Goal: Information Seeking & Learning: Learn about a topic

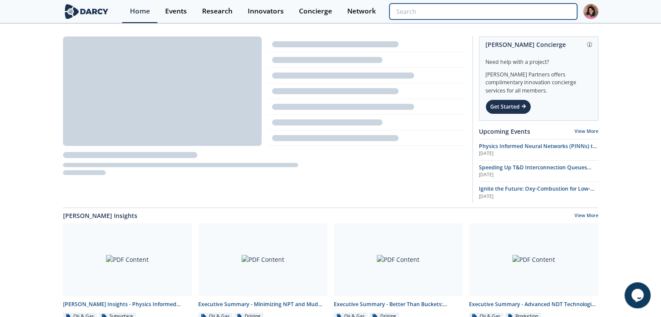
click at [532, 7] on input "search" at bounding box center [482, 11] width 187 height 16
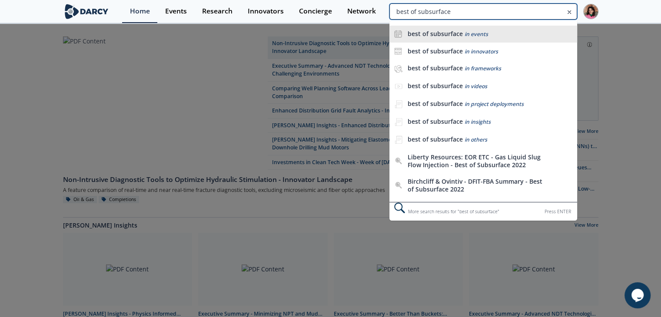
type input "best of subsurface"
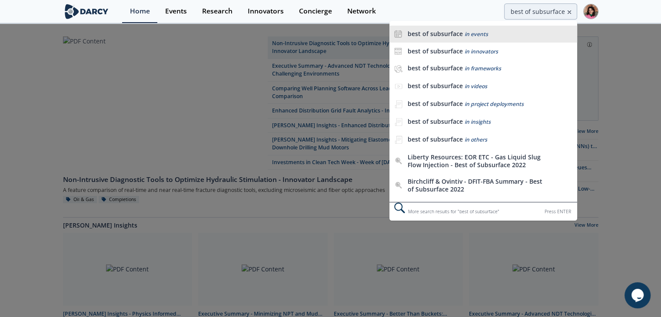
click at [469, 34] on span "in events" at bounding box center [475, 33] width 23 height 7
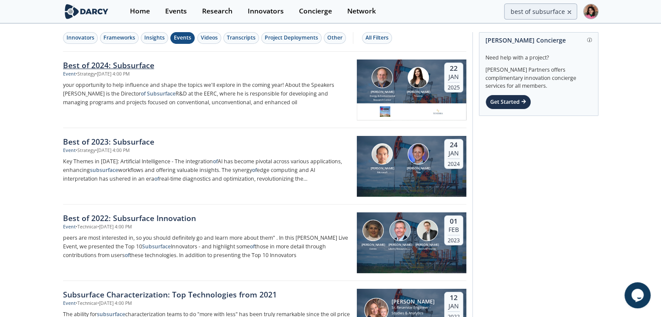
click at [201, 75] on div "Event • Strategy • Jan 22, 2025 - 4:00 PM" at bounding box center [207, 74] width 288 height 7
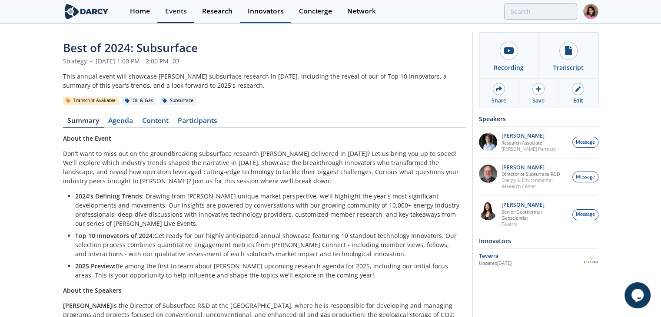
type input "best of subsurface"
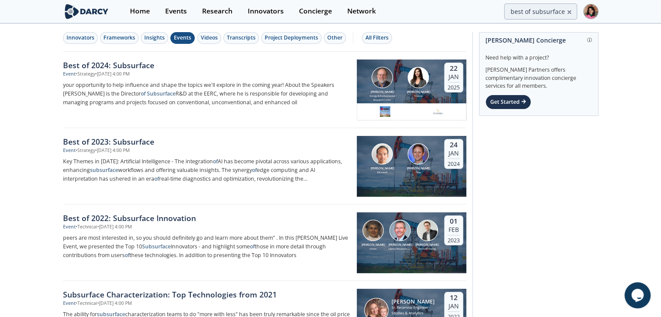
click at [182, 75] on div "Event • Strategy • Jan 22, 2025 - 4:00 PM" at bounding box center [207, 74] width 288 height 7
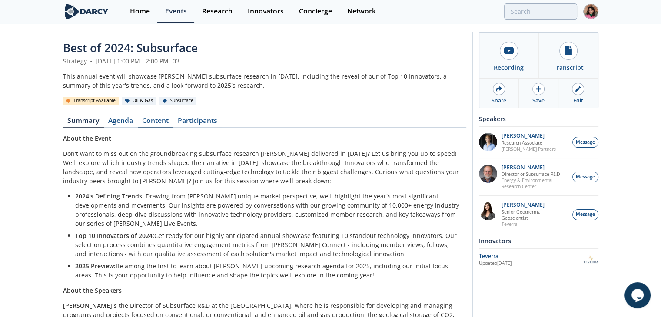
click at [152, 121] on link "Content" at bounding box center [156, 122] width 36 height 10
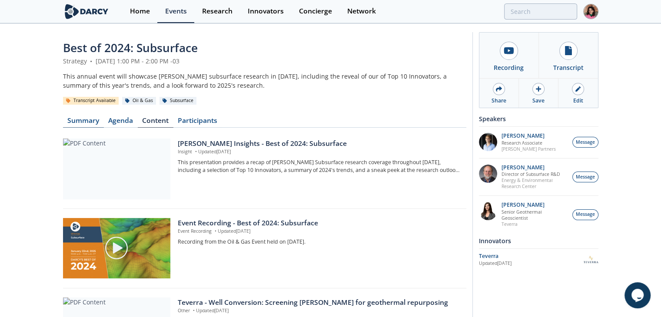
click at [97, 119] on link "Summary" at bounding box center [83, 122] width 41 height 10
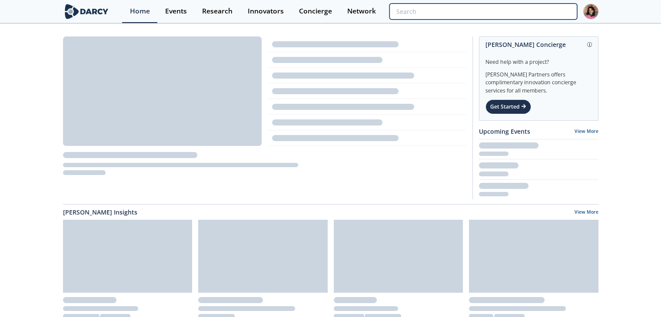
click at [525, 13] on input "search" at bounding box center [482, 11] width 187 height 16
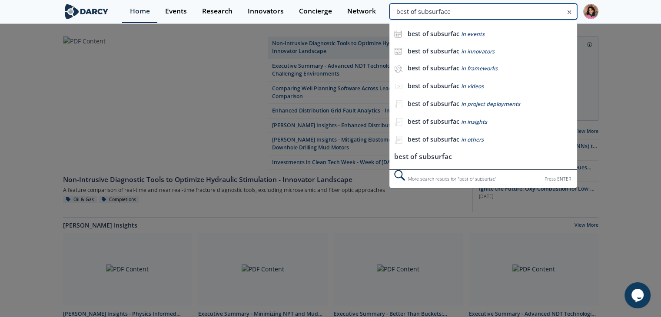
type input "best of subsurface"
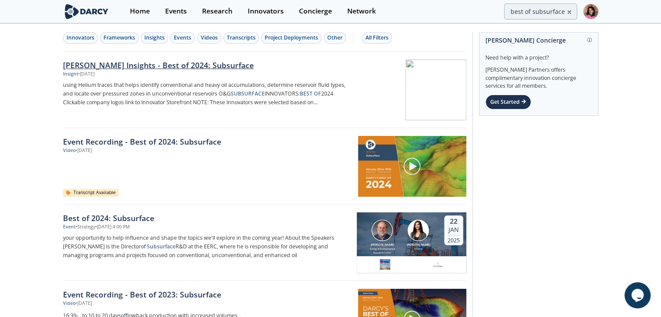
click at [269, 66] on div "[PERSON_NAME] Insights - Best of 2024: Subsurface" at bounding box center [207, 65] width 288 height 11
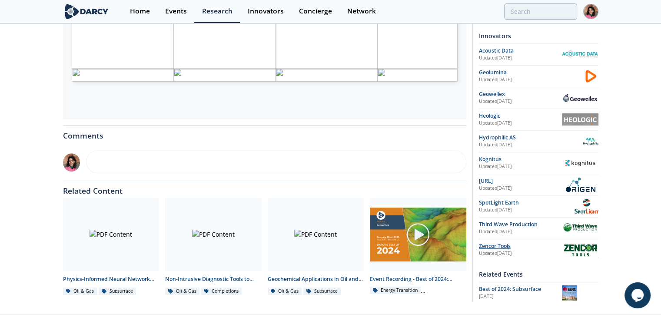
scroll to position [348, 0]
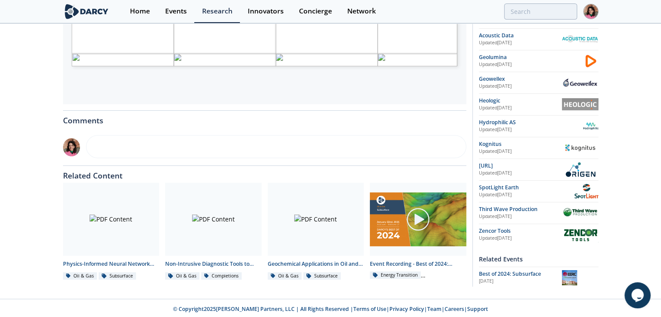
click at [519, 272] on span "Best of 2024: Subsurface" at bounding box center [510, 273] width 62 height 7
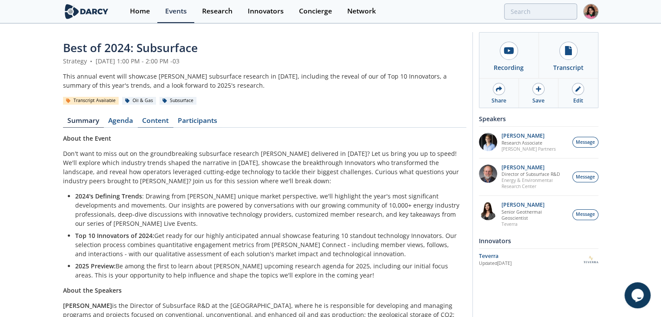
click at [170, 123] on link "Content" at bounding box center [156, 122] width 36 height 10
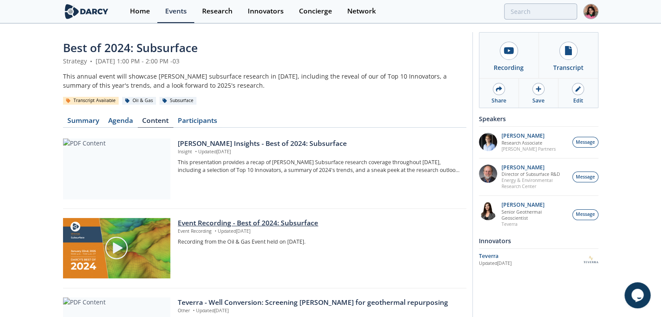
click at [295, 219] on div "Event Recording - Best of 2024: Subsurface" at bounding box center [319, 223] width 282 height 10
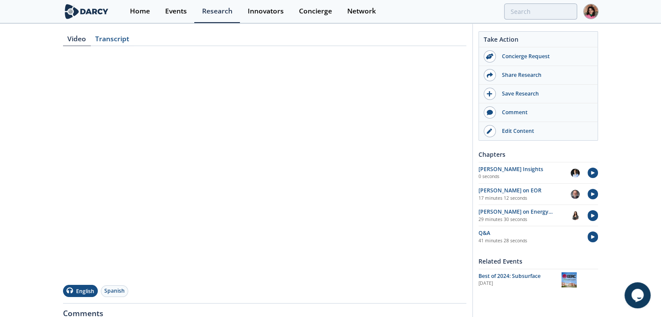
scroll to position [130, 0]
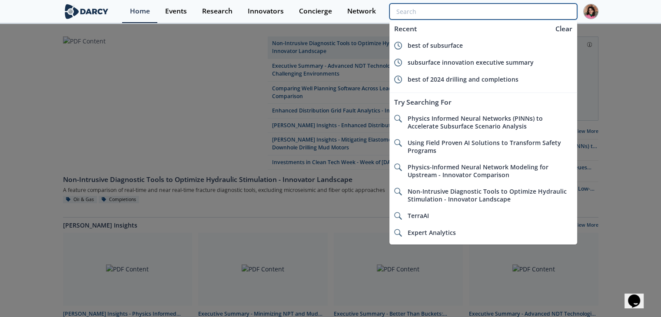
click at [530, 11] on input "search" at bounding box center [482, 11] width 187 height 16
type input "d"
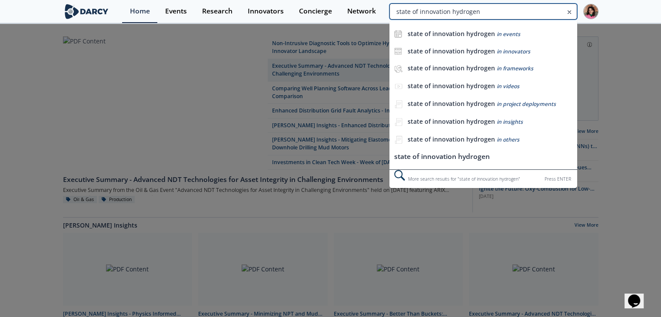
type input "state of innovation hydrogen"
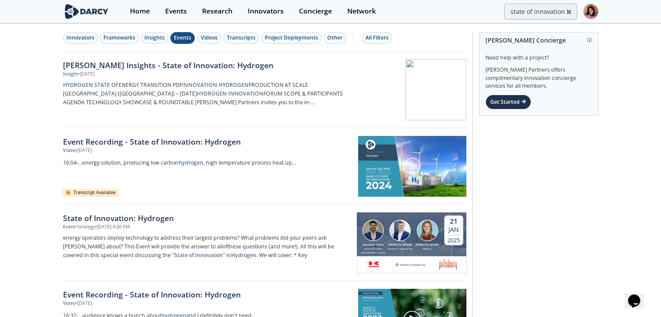
click at [172, 34] on button "Events" at bounding box center [182, 38] width 24 height 12
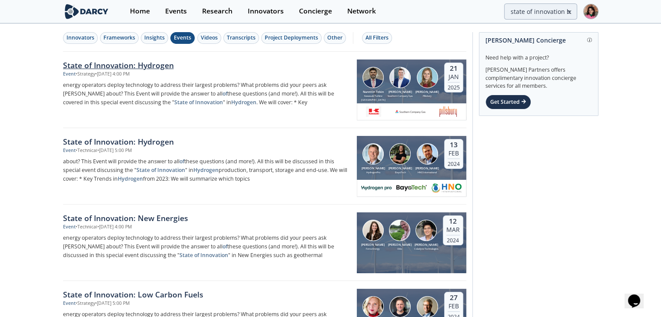
click at [180, 83] on p "energy operators deploy technology to address their largest problems? What prob…" at bounding box center [207, 94] width 288 height 26
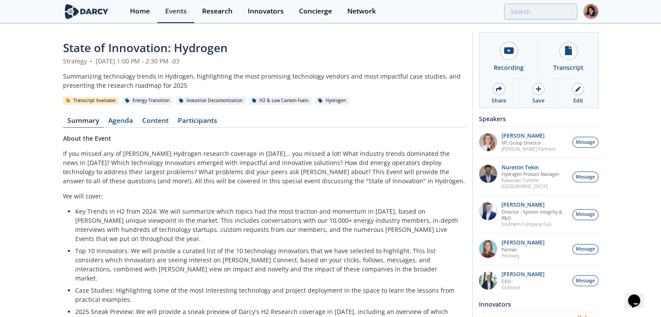
click at [212, 40] on div "State of Innovation: Hydrogen" at bounding box center [264, 48] width 403 height 17
click at [209, 44] on span "State of Innovation: Hydrogen" at bounding box center [145, 48] width 165 height 16
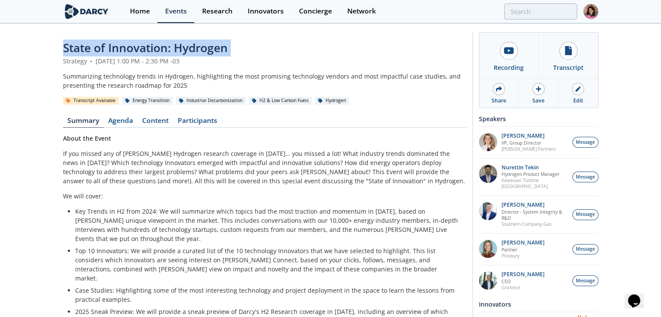
click at [209, 44] on span "State of Innovation: Hydrogen" at bounding box center [145, 48] width 165 height 16
copy header "State of Innovation: Hydrogen"
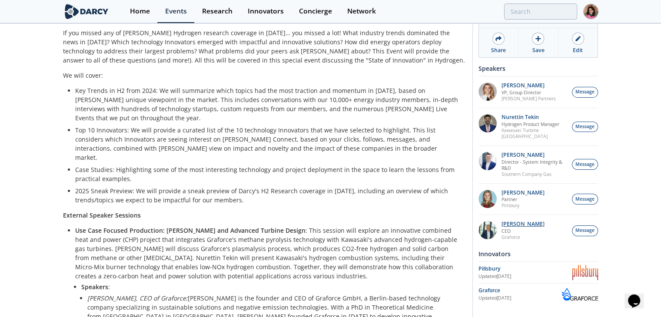
scroll to position [130, 0]
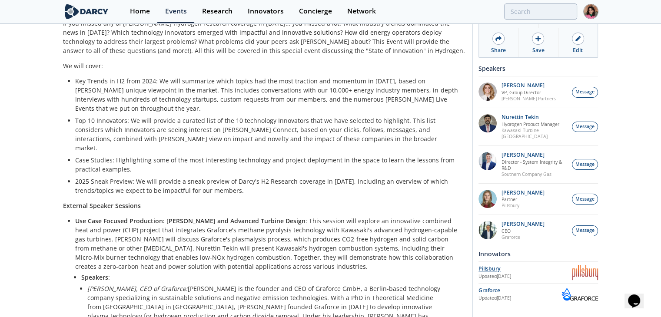
click at [513, 269] on div "Pillsbury" at bounding box center [525, 269] width 94 height 8
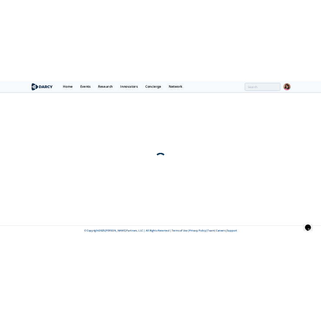
scroll to position [0, 0]
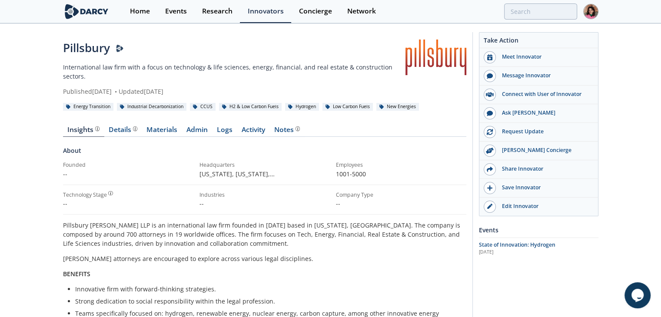
click at [515, 20] on div "Home Events Research Innovators Concierge Network" at bounding box center [360, 11] width 476 height 23
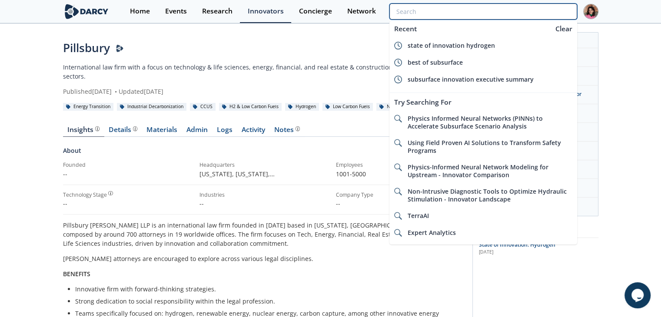
click at [523, 13] on input "search" at bounding box center [482, 11] width 187 height 16
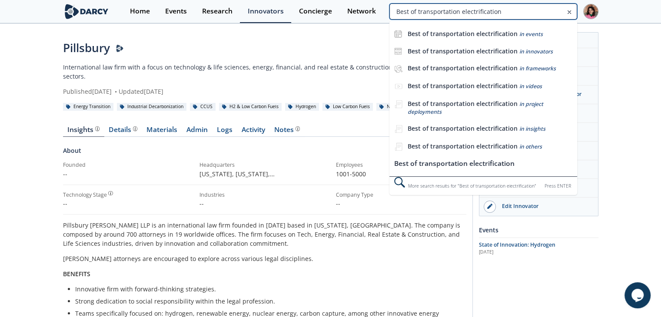
type input "Best of transportation electrification"
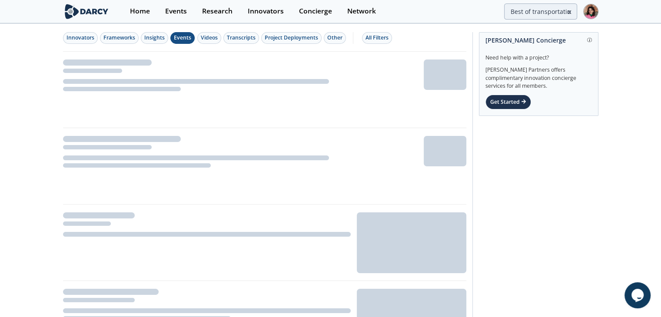
click at [184, 40] on div "Events" at bounding box center [182, 38] width 17 height 8
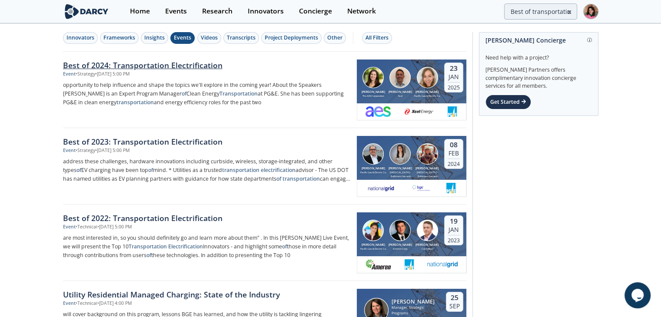
click p "opportunity to help influence and shape the topics we'll explore in the coming …"
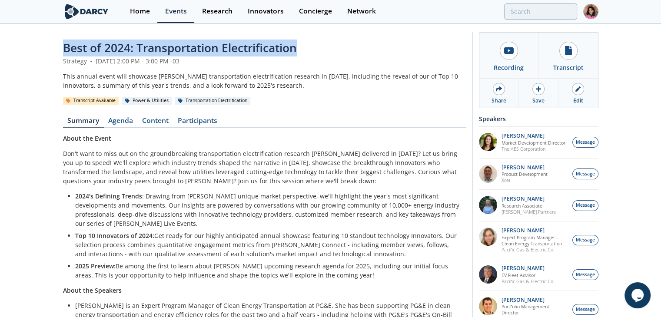
drag, startPoint x: 60, startPoint y: 48, endPoint x: 313, endPoint y: 46, distance: 252.4
click div "Best of 2024: Transportation Electrification Strategy • January 23, 2025 2:00 P…"
copy span "Best of 2024: Transportation Electrification"
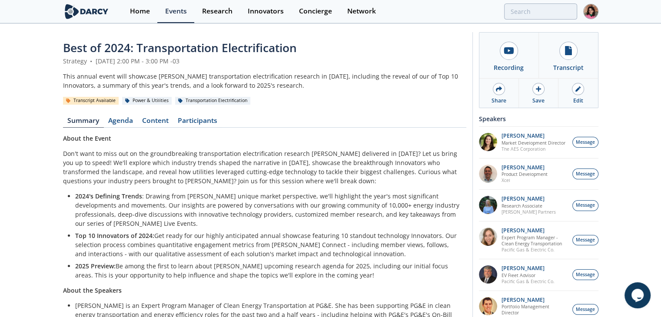
click div "Best of 2024: Transportation Electrification Strategy • January 23, 2025 2:00 P…"
click link "Participants"
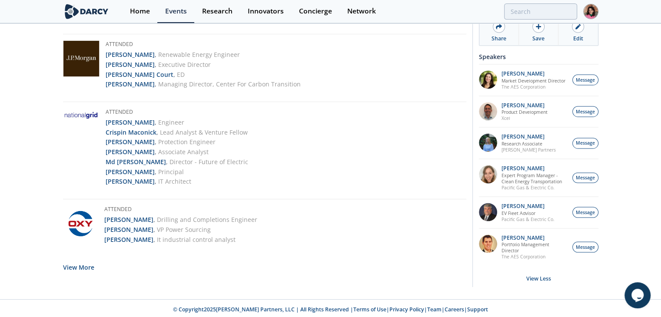
scroll to position [1615, 0]
click button "View More"
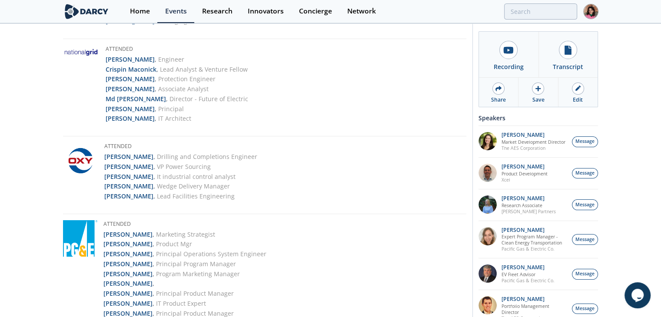
scroll to position [1637, 0]
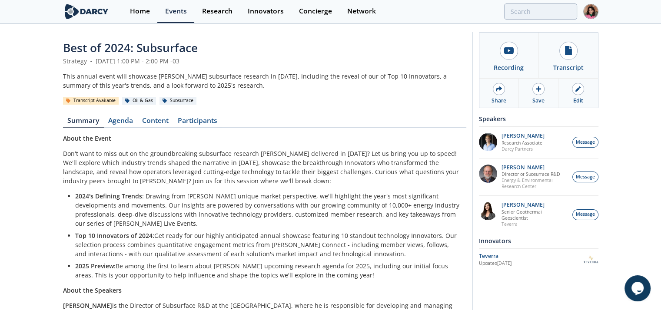
click at [204, 113] on div "Best of 2024: Subsurface Strategy • [DATE] 1:00 PM - 2:00 PM -03 This annual ev…" at bounding box center [264, 222] width 403 height 365
click at [202, 119] on link "Participants" at bounding box center [197, 122] width 49 height 10
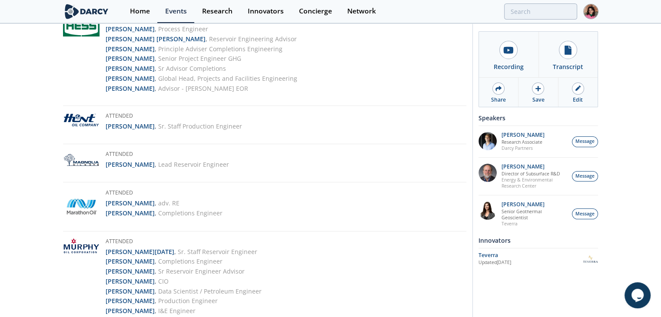
scroll to position [1589, 0]
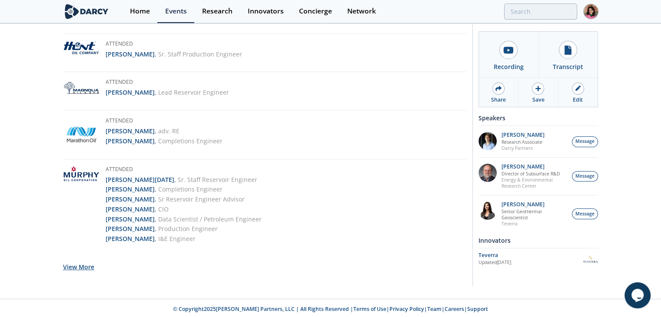
click at [85, 265] on button "View More" at bounding box center [78, 266] width 31 height 21
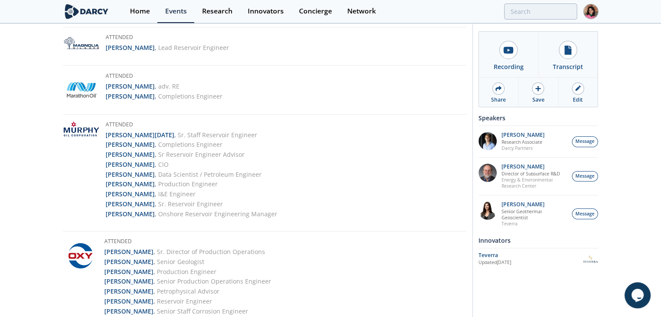
scroll to position [1633, 0]
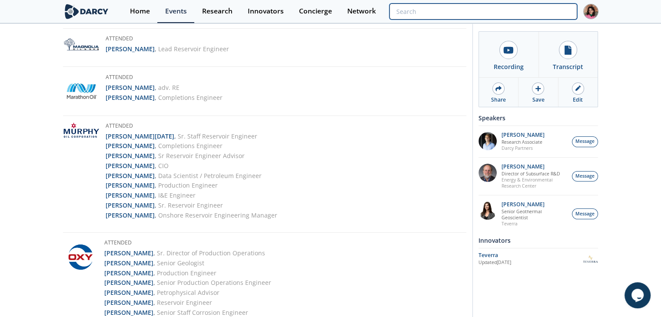
click at [537, 16] on input "search" at bounding box center [482, 11] width 187 height 16
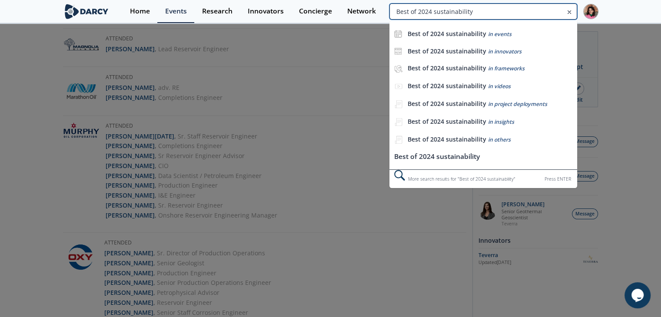
type input "Best of 2024 sustainability"
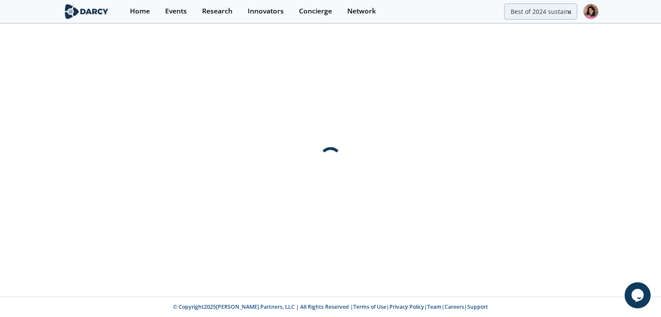
scroll to position [0, 0]
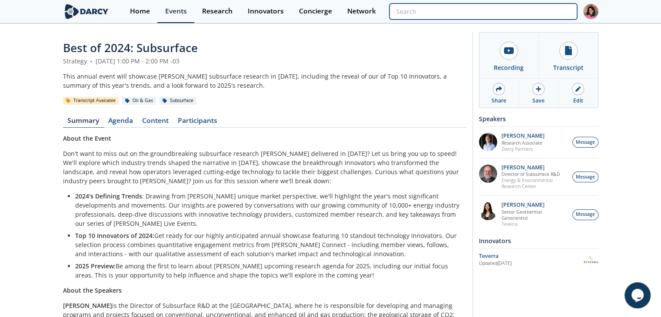
click at [520, 6] on input "search" at bounding box center [482, 11] width 187 height 16
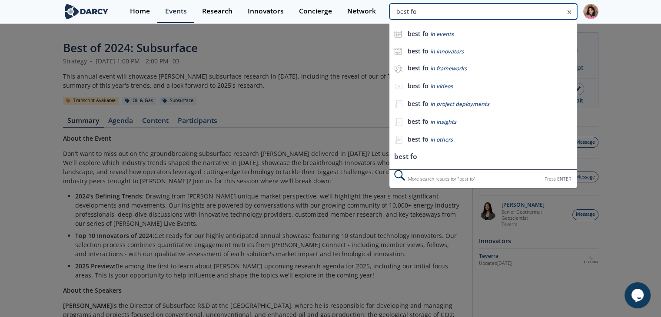
drag, startPoint x: 426, startPoint y: 12, endPoint x: 411, endPoint y: 8, distance: 14.9
click at [412, 8] on input "best fo" at bounding box center [482, 11] width 187 height 16
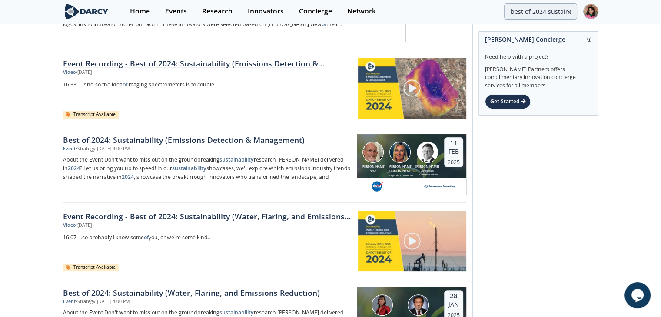
scroll to position [174, 0]
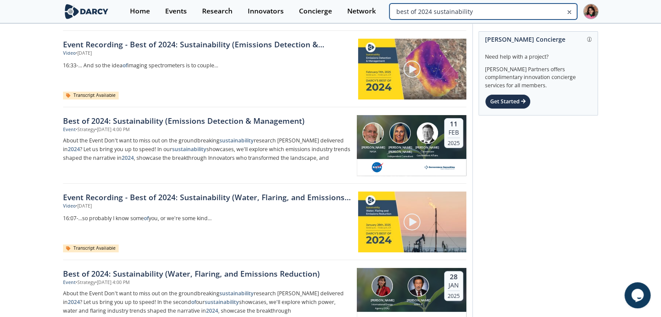
click at [553, 9] on input "best of 2024 sustainability" at bounding box center [482, 11] width 187 height 16
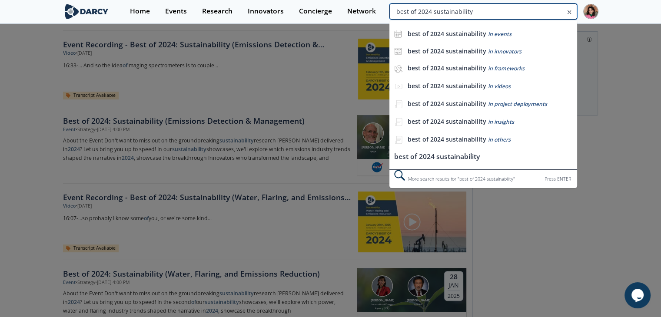
drag, startPoint x: 487, startPoint y: 11, endPoint x: 434, endPoint y: 13, distance: 52.6
click at [434, 13] on input "best of 2024 sustainability" at bounding box center [482, 11] width 187 height 16
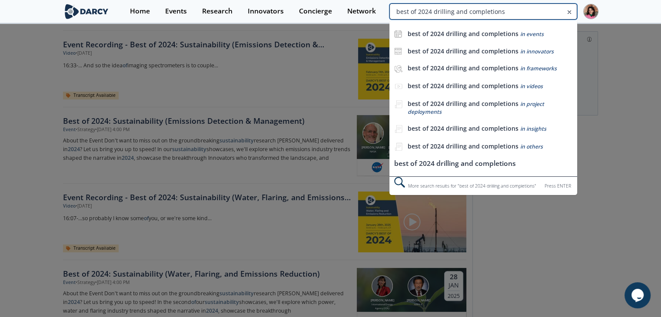
type input "best of 2024 drilling and completions"
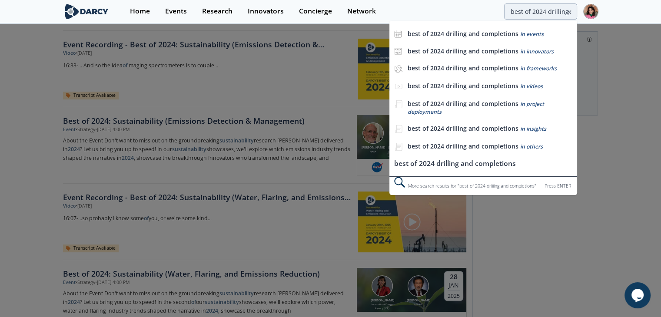
scroll to position [0, 0]
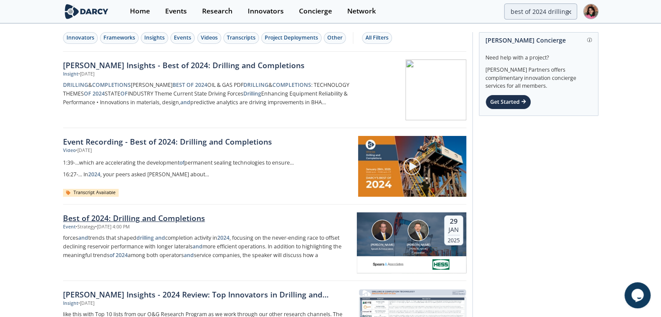
click at [161, 222] on div "Best of 2024: Drilling and Completions" at bounding box center [207, 217] width 288 height 11
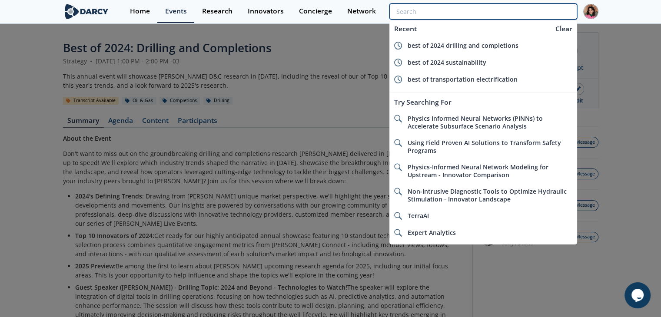
click at [528, 13] on input "search" at bounding box center [482, 11] width 187 height 16
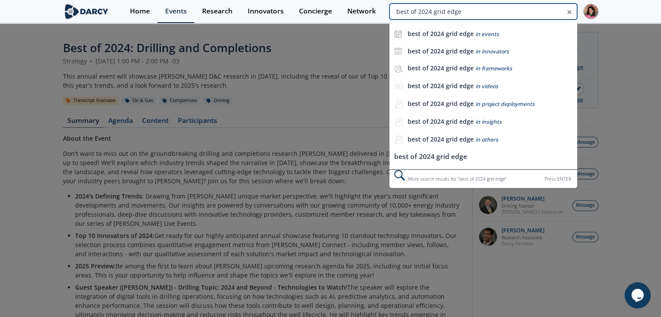
type input "best of 2024 grid edge"
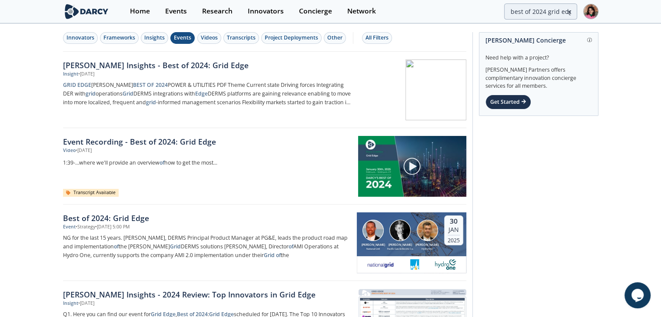
click at [181, 43] on button "Events" at bounding box center [182, 38] width 24 height 12
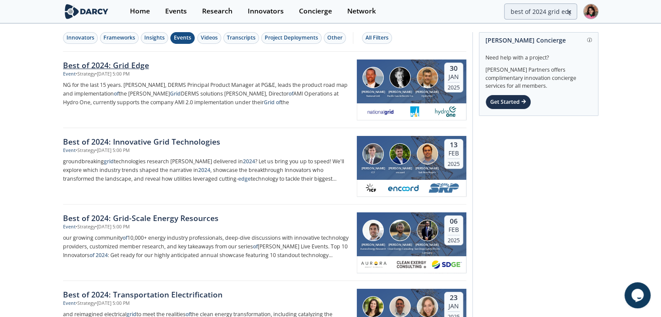
click at [185, 74] on div "Event • Strategy • Jan 30, 2025 - 5:00 PM" at bounding box center [207, 74] width 288 height 7
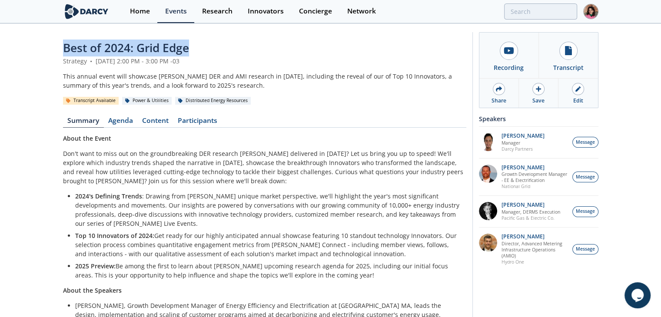
drag, startPoint x: 195, startPoint y: 46, endPoint x: 38, endPoint y: 46, distance: 156.4
click at [38, 46] on div "Best of 2024: Grid Edge Strategy • January 30, 2025 2:00 PM - 3:00 PM -03 This …" at bounding box center [330, 208] width 661 height 368
copy span "Best of 2024: Grid Edge"
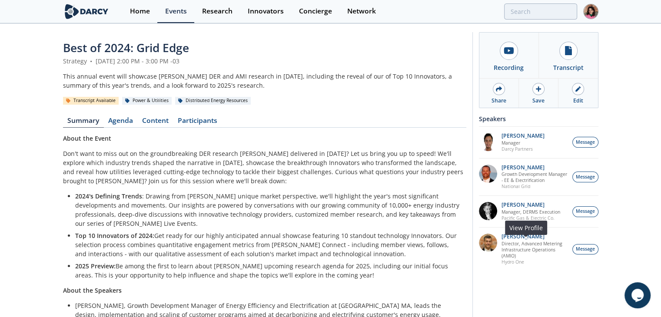
click at [506, 259] on p "Director, Advanced Metering Infrastructure Operations (AMIO)" at bounding box center [534, 250] width 66 height 18
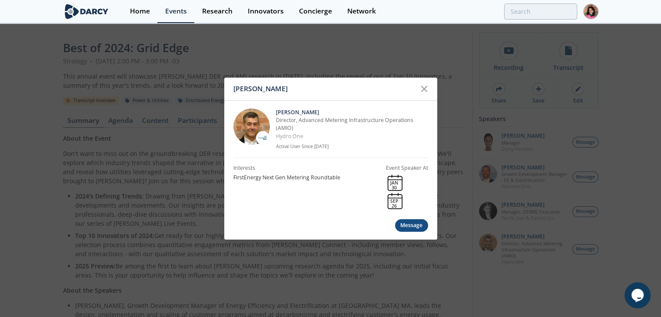
click at [499, 296] on div "David Paish David Paish Director, Advanced Metering Infrastructure Operations (…" at bounding box center [330, 158] width 661 height 317
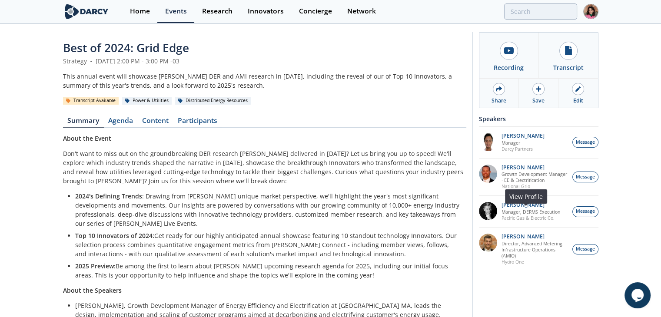
click at [521, 221] on p "Pacific Gas & Electric Co." at bounding box center [530, 218] width 59 height 6
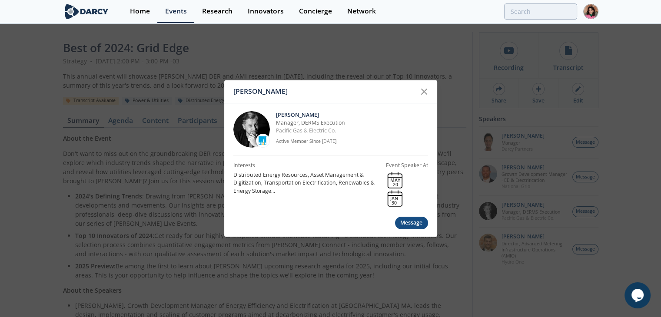
click at [475, 278] on div "Alex Collins Alex Collins Manager, DERMS Execution Pacific Gas & Electric Co. A…" at bounding box center [330, 158] width 661 height 317
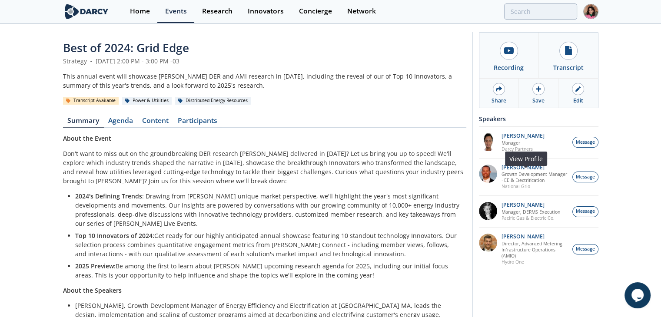
click at [516, 189] on p "National Grid" at bounding box center [534, 186] width 66 height 6
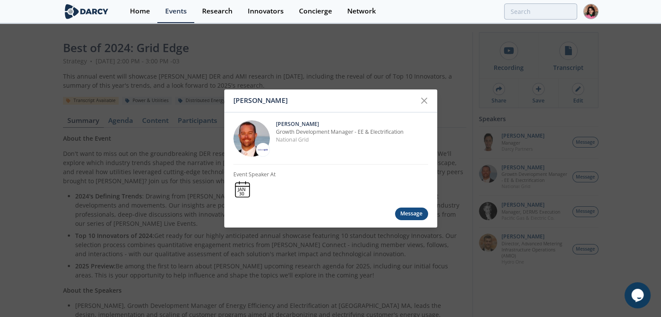
drag, startPoint x: 261, startPoint y: 165, endPoint x: 263, endPoint y: 150, distance: 15.0
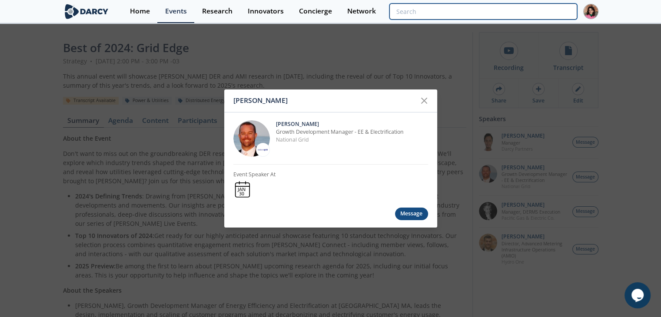
click at [536, 7] on input "search" at bounding box center [482, 11] width 187 height 16
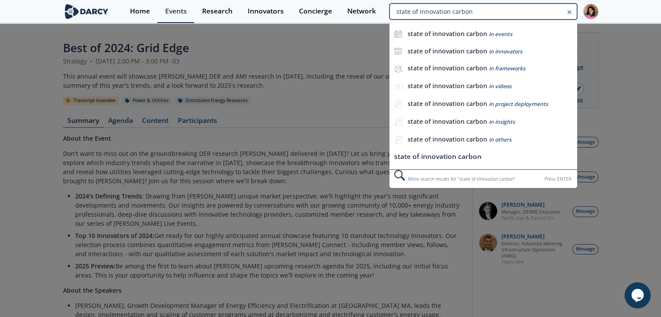
type input "state of innovation carbon"
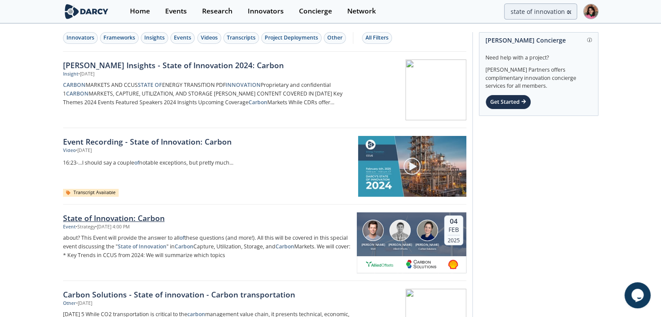
click at [148, 216] on div "State of Innovation: Carbon" at bounding box center [207, 217] width 288 height 11
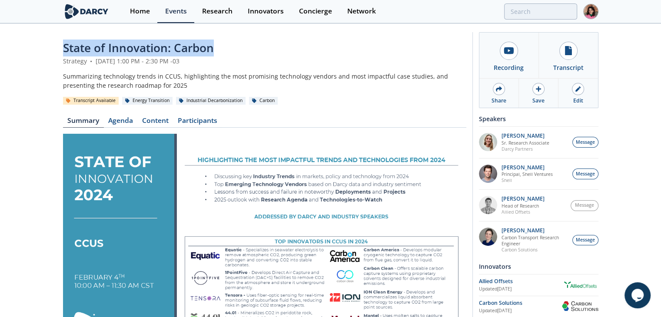
drag, startPoint x: 232, startPoint y: 44, endPoint x: 5, endPoint y: 54, distance: 227.4
copy span "State of Innovation: Carbon"
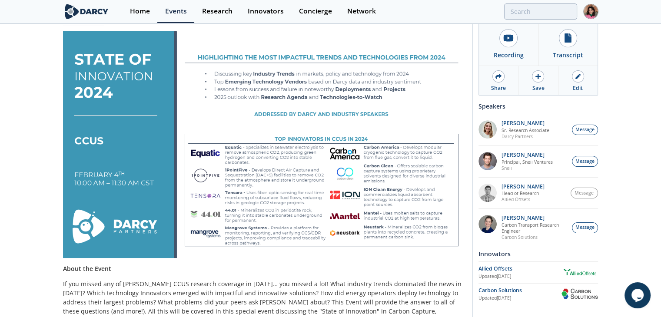
scroll to position [130, 0]
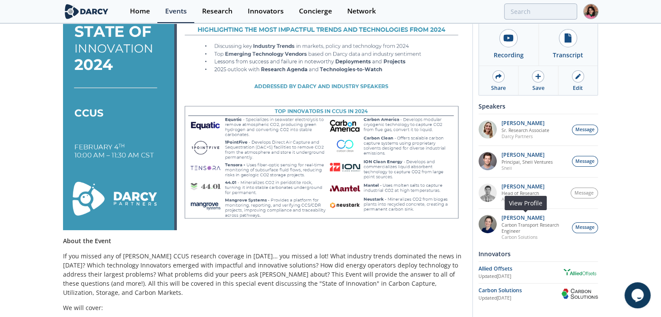
click at [513, 236] on p "Carbon Solutions" at bounding box center [534, 237] width 66 height 6
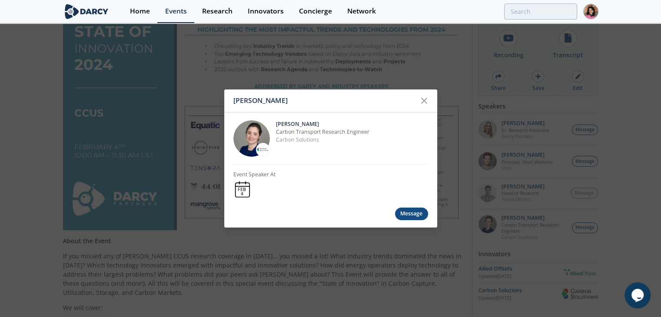
drag, startPoint x: 259, startPoint y: 164, endPoint x: 258, endPoint y: 149, distance: 14.4
drag, startPoint x: 258, startPoint y: 149, endPoint x: 626, endPoint y: 192, distance: 370.8
click at [626, 192] on div "Tracey Ziev Tracey Ziev Carbon Transport Research Engineer Carbon Solutions Eve…" at bounding box center [330, 158] width 661 height 317
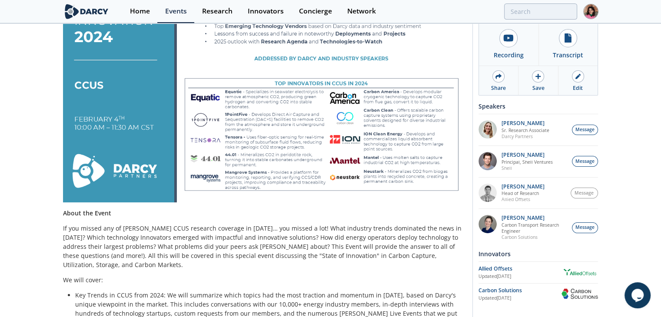
scroll to position [174, 0]
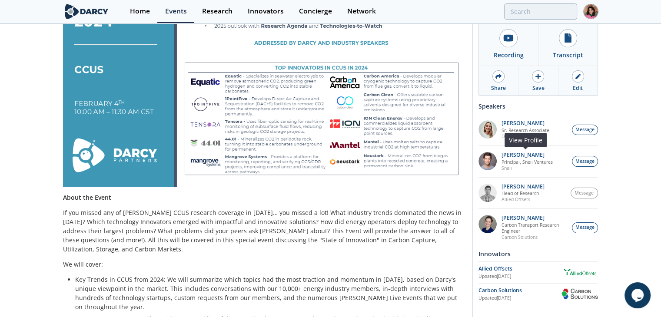
click at [505, 169] on p "Shell" at bounding box center [526, 168] width 51 height 6
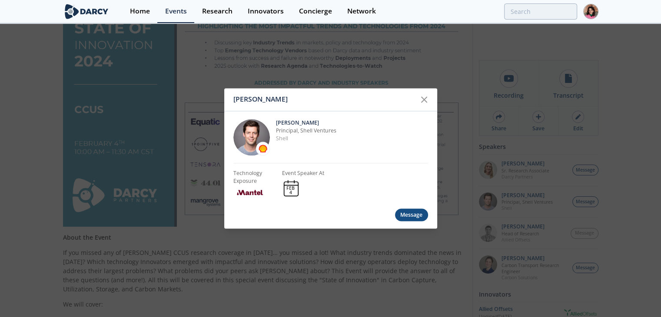
scroll to position [0, 0]
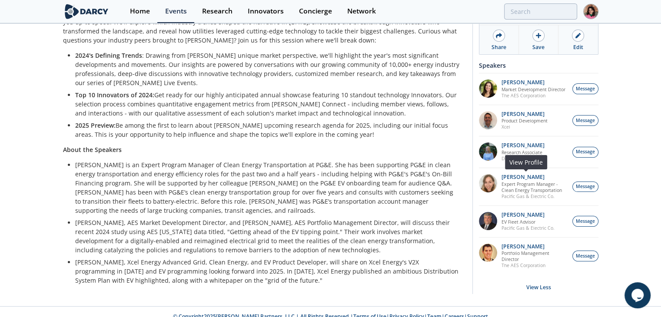
scroll to position [150, 0]
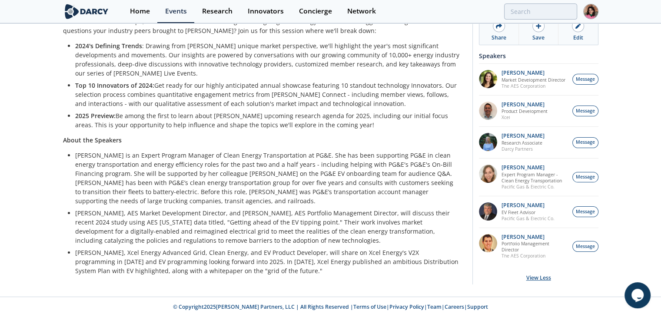
click at [541, 268] on div "View Less" at bounding box center [538, 278] width 119 height 26
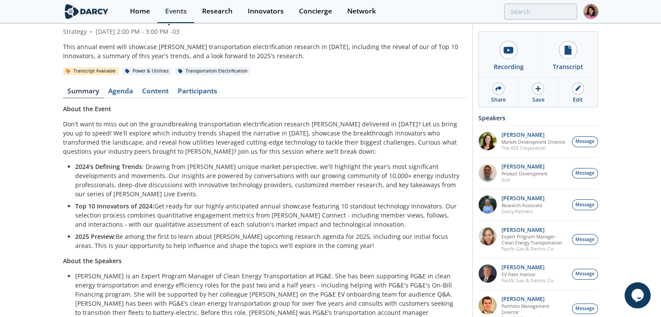
scroll to position [0, 0]
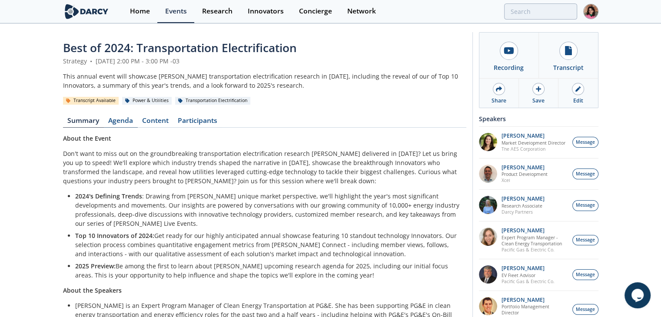
click at [119, 125] on link "Agenda" at bounding box center [121, 122] width 34 height 10
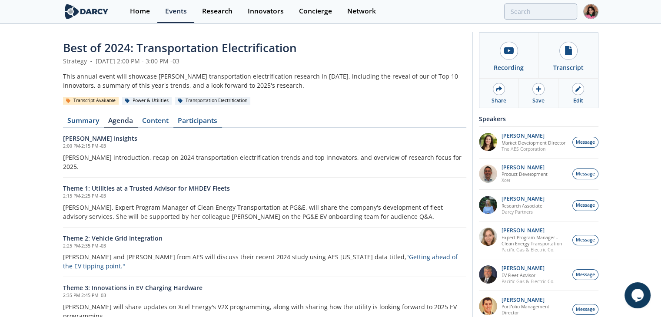
click at [196, 124] on link "Participants" at bounding box center [197, 122] width 49 height 10
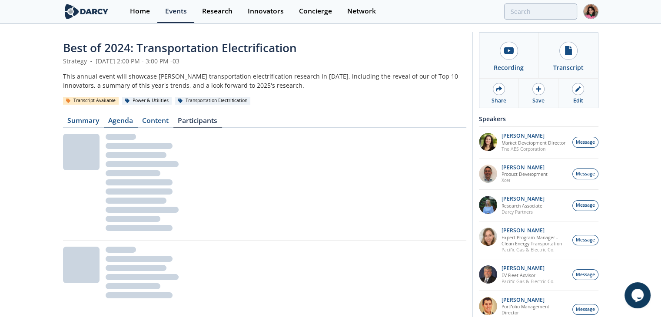
click at [132, 125] on link "Agenda" at bounding box center [121, 122] width 34 height 10
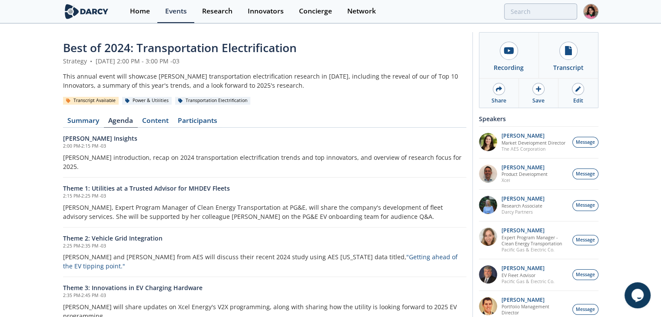
scroll to position [43, 0]
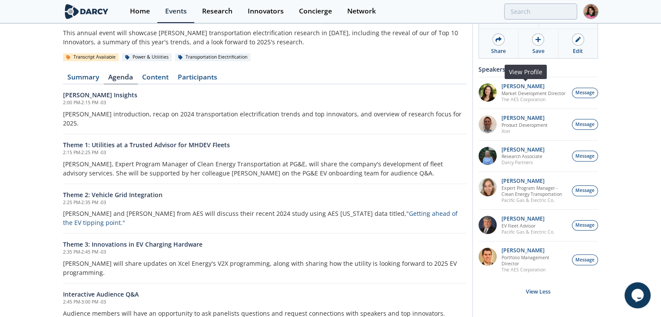
click at [528, 103] on p "The AES Corporation" at bounding box center [533, 99] width 64 height 6
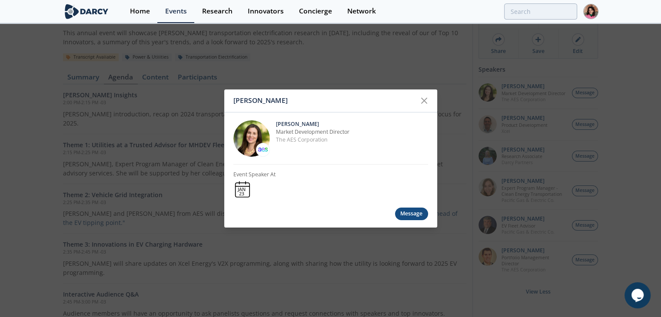
drag, startPoint x: 265, startPoint y: 164, endPoint x: 261, endPoint y: 149, distance: 15.3
click at [421, 98] on icon at bounding box center [424, 101] width 10 height 10
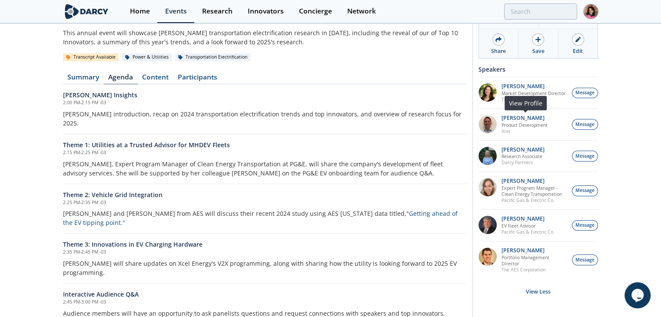
click at [502, 134] on p "Xcel" at bounding box center [524, 131] width 46 height 6
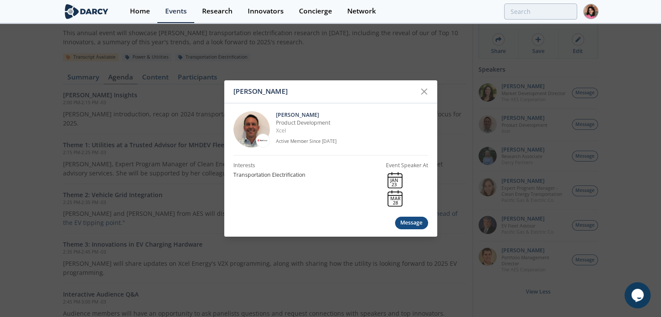
drag, startPoint x: 260, startPoint y: 156, endPoint x: 257, endPoint y: 143, distance: 13.1
drag, startPoint x: 257, startPoint y: 143, endPoint x: 243, endPoint y: 144, distance: 13.5
drag, startPoint x: 243, startPoint y: 144, endPoint x: 265, endPoint y: 139, distance: 22.6
click at [620, 159] on div "Josh Ingalls Josh Ingalls Product Development Xcel Active Member Since Apr. 202…" at bounding box center [330, 158] width 661 height 317
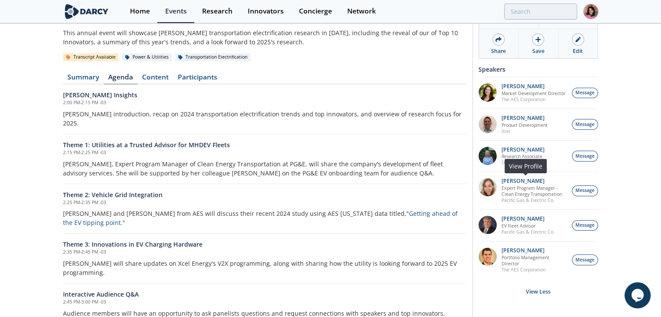
click at [520, 203] on p "Pacific Gas & Electric Co." at bounding box center [534, 200] width 66 height 6
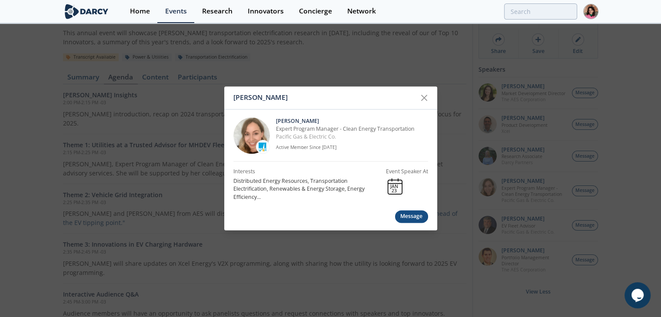
drag, startPoint x: 267, startPoint y: 151, endPoint x: 264, endPoint y: 147, distance: 5.0
click at [627, 204] on div "Sarah Knight Sarah Knight Expert Program Manager - Clean Energy Transportation …" at bounding box center [330, 158] width 661 height 317
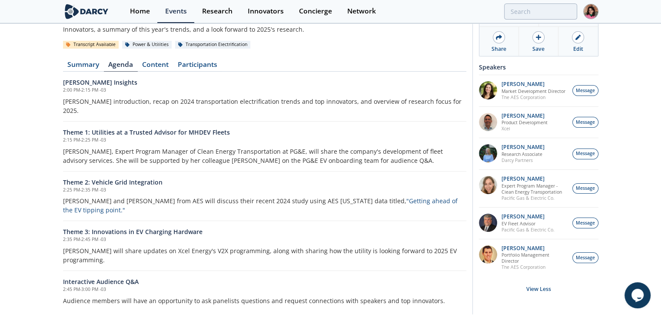
scroll to position [67, 0]
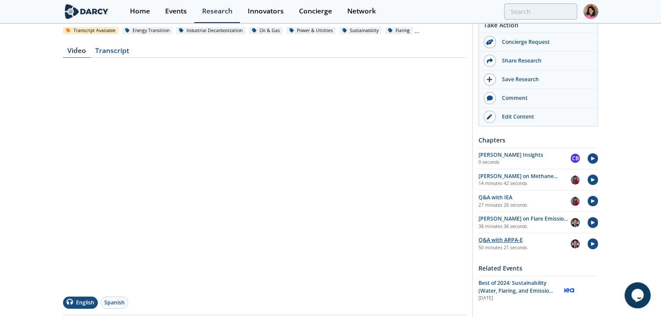
scroll to position [130, 0]
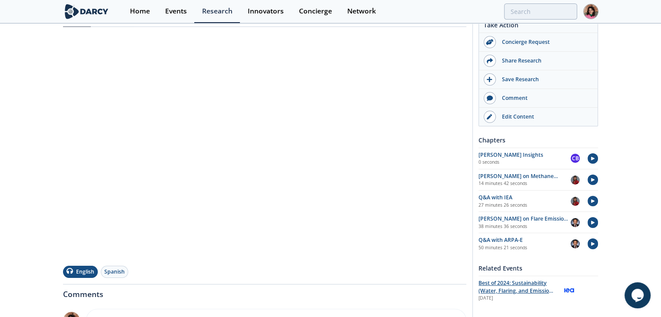
click at [509, 285] on span "Best of 2024: Sustainability (Water, Flaring, and Emissions Reduction)" at bounding box center [516, 290] width 76 height 23
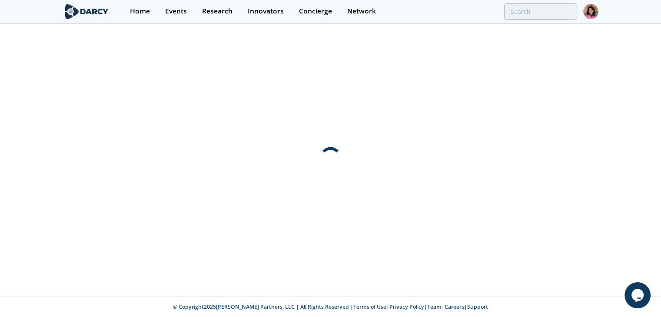
scroll to position [0, 0]
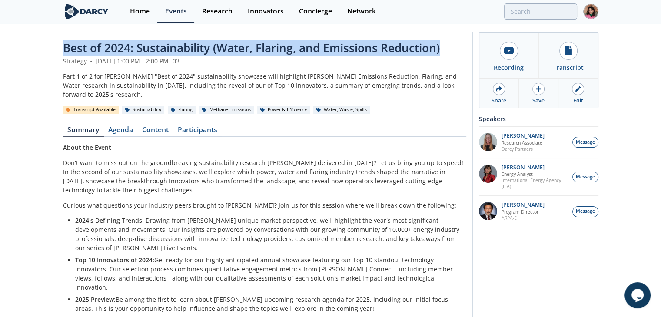
drag, startPoint x: 57, startPoint y: 40, endPoint x: 457, endPoint y: 32, distance: 399.7
click at [457, 32] on div "Best of 2024: Sustainability (Water, Flaring, and Emissions Reduction) Strategy…" at bounding box center [330, 238] width 661 height 429
copy span "Best of 2024: Sustainability (Water, Flaring, and Emissions Reduction)"
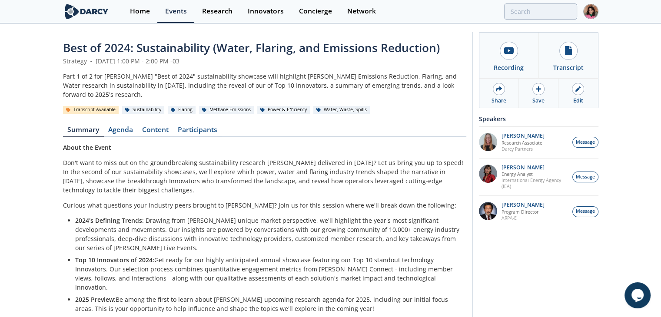
click at [508, 269] on div "Recording Transcript Share Save Edit Speakers" at bounding box center [535, 236] width 126 height 409
click at [489, 214] on img at bounding box center [488, 211] width 18 height 18
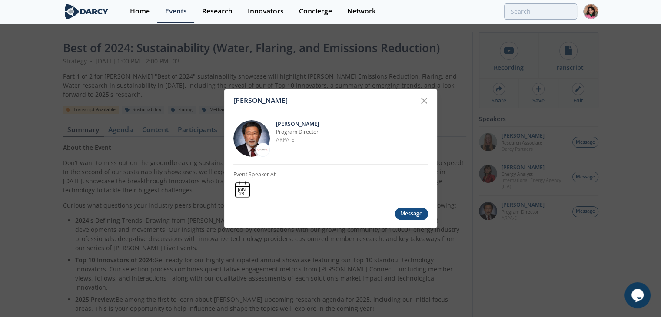
drag, startPoint x: 264, startPoint y: 148, endPoint x: 245, endPoint y: 145, distance: 19.9
click at [245, 145] on img at bounding box center [251, 138] width 36 height 36
drag, startPoint x: 263, startPoint y: 151, endPoint x: 244, endPoint y: 157, distance: 20.3
click at [244, 157] on div "[PERSON_NAME] Program Director ARPA-E" at bounding box center [330, 139] width 195 height 52
drag, startPoint x: 261, startPoint y: 148, endPoint x: 223, endPoint y: 153, distance: 38.2
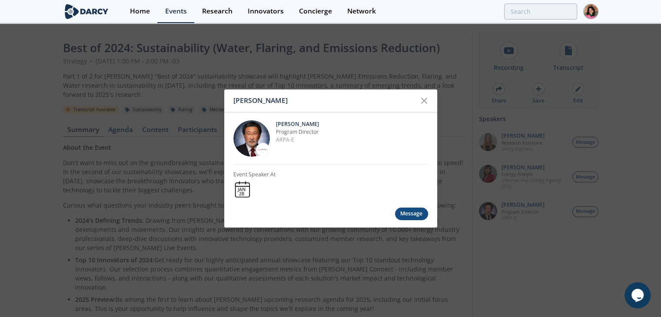
click at [223, 153] on div "[PERSON_NAME] [PERSON_NAME] Program Director ARPA-E Event Speaker At [DATE] Mes…" at bounding box center [330, 158] width 661 height 317
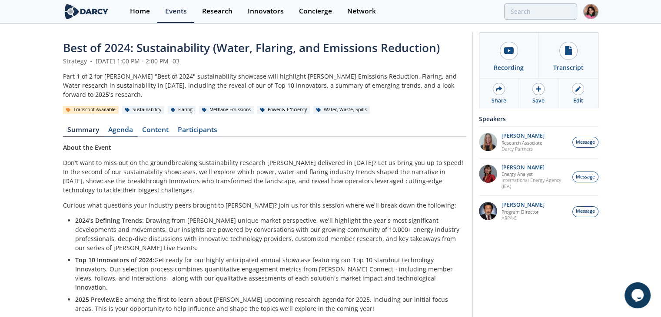
click at [122, 126] on link "Agenda" at bounding box center [121, 131] width 34 height 10
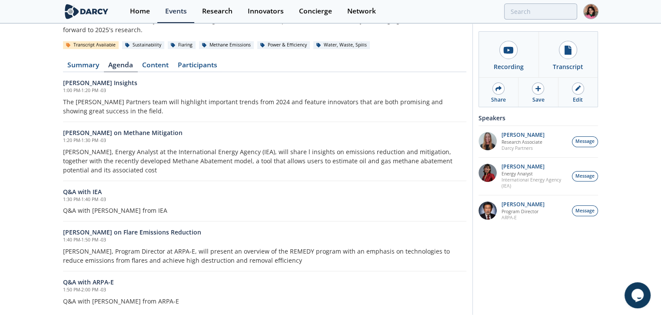
scroll to position [86, 0]
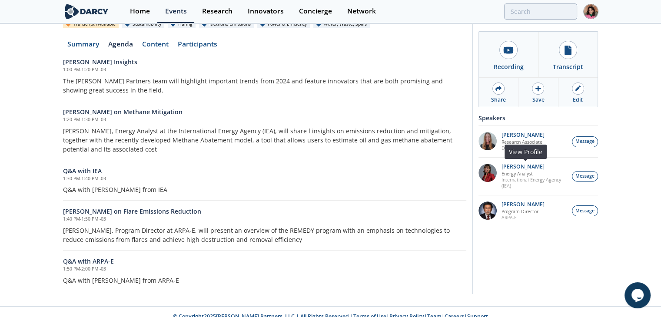
click at [506, 183] on p "International Energy Agency (IEA)" at bounding box center [534, 183] width 66 height 12
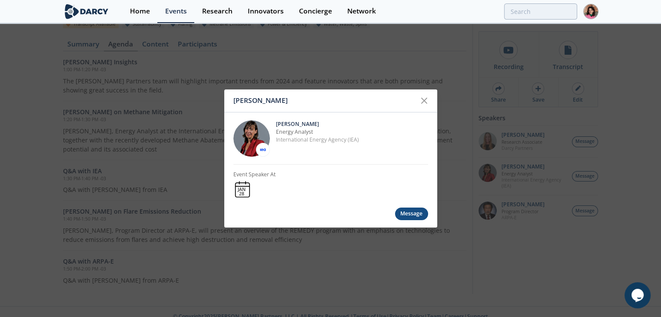
click at [529, 215] on div "Courtney Turich Courtney Turich Energy Analyst International Energy Agency (IEA…" at bounding box center [330, 158] width 661 height 317
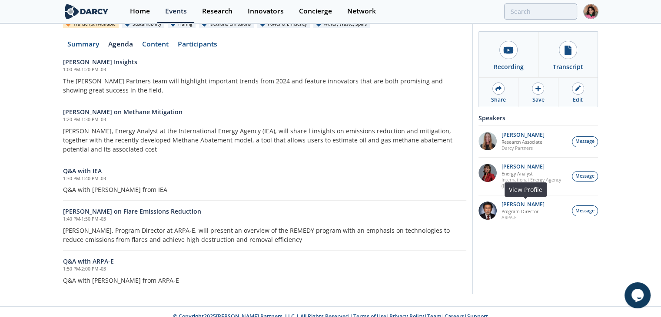
click at [507, 217] on p "ARPA-E" at bounding box center [522, 218] width 43 height 6
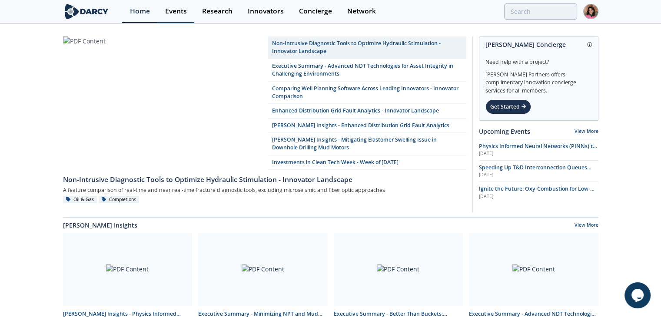
click at [176, 8] on div "Events" at bounding box center [176, 11] width 22 height 7
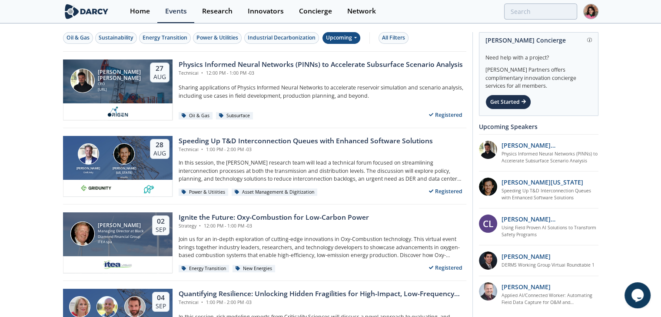
click at [335, 38] on div "Upcoming" at bounding box center [341, 38] width 38 height 12
click at [345, 67] on div "Past" at bounding box center [351, 66] width 54 height 14
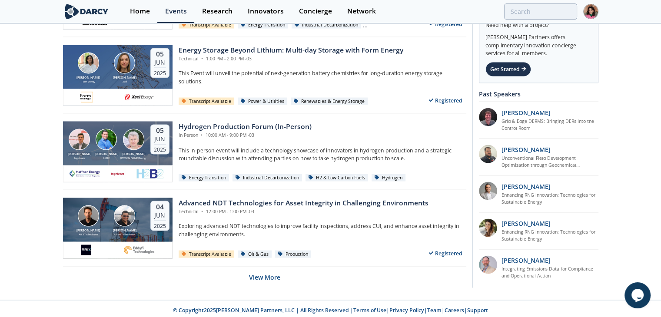
scroll to position [1698, 0]
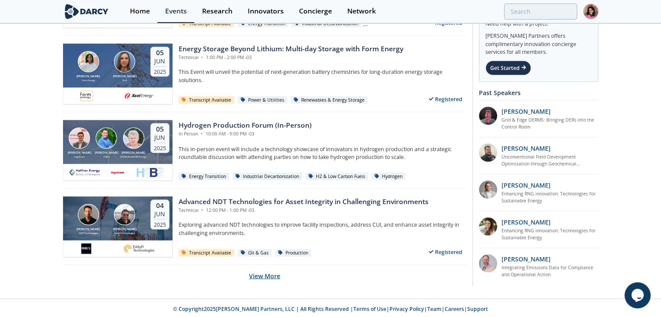
click at [268, 277] on button "View More" at bounding box center [264, 275] width 31 height 21
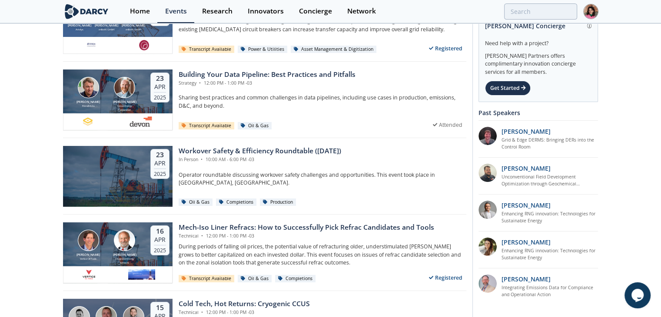
scroll to position [3607, 0]
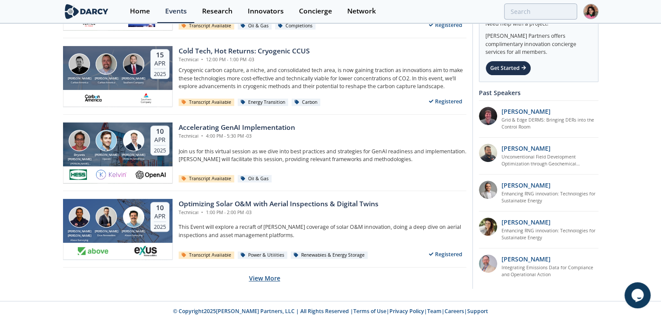
click at [264, 273] on button "View More" at bounding box center [264, 278] width 31 height 21
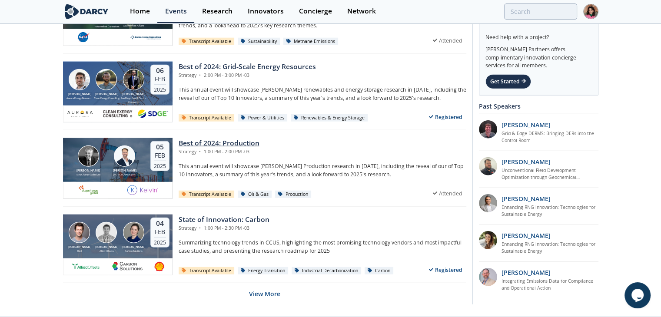
scroll to position [5516, 0]
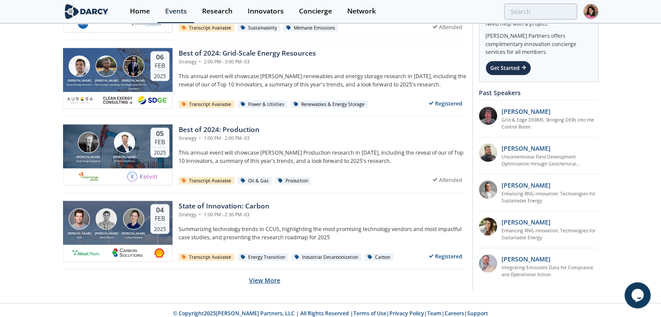
click at [276, 272] on button "View More" at bounding box center [264, 280] width 31 height 21
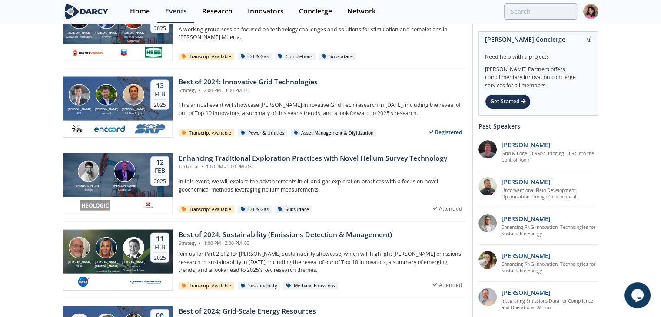
scroll to position [5256, 0]
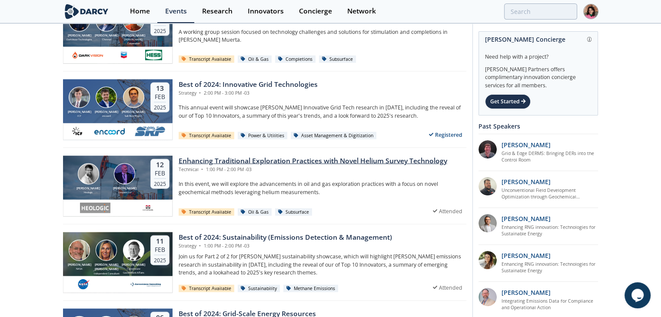
drag, startPoint x: 329, startPoint y: 148, endPoint x: 319, endPoint y: 153, distance: 11.7
drag, startPoint x: 282, startPoint y: 72, endPoint x: 264, endPoint y: 76, distance: 19.2
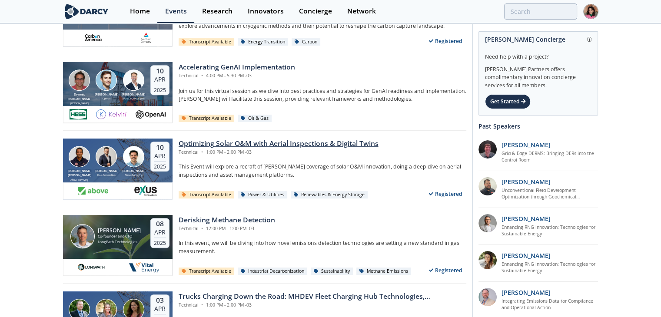
scroll to position [3648, 0]
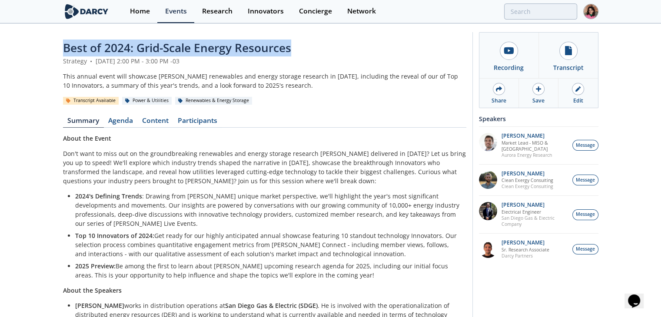
drag, startPoint x: 65, startPoint y: 47, endPoint x: 347, endPoint y: 49, distance: 281.5
click at [347, 49] on div "Best of 2024: Grid-Scale Energy Resources" at bounding box center [264, 48] width 403 height 17
copy span "Best of 2024: Grid-Scale Energy Resources"
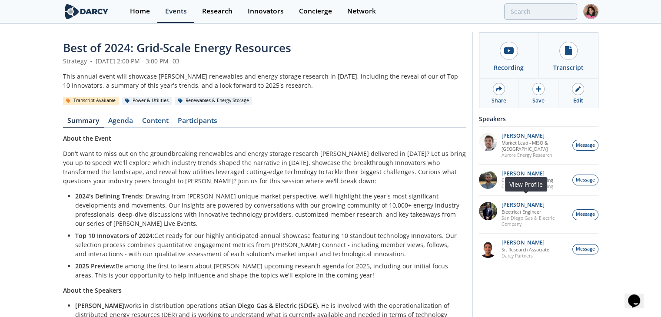
click at [508, 215] on p "San Diego Gas & Electric Company" at bounding box center [534, 221] width 66 height 12
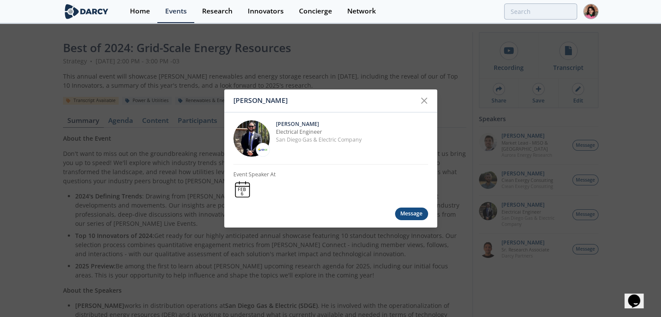
drag, startPoint x: 263, startPoint y: 162, endPoint x: 262, endPoint y: 150, distance: 12.2
click at [481, 294] on div "[PERSON_NAME] [PERSON_NAME] Electrical Engineer San Diego Gas & Electric Compan…" at bounding box center [330, 158] width 661 height 317
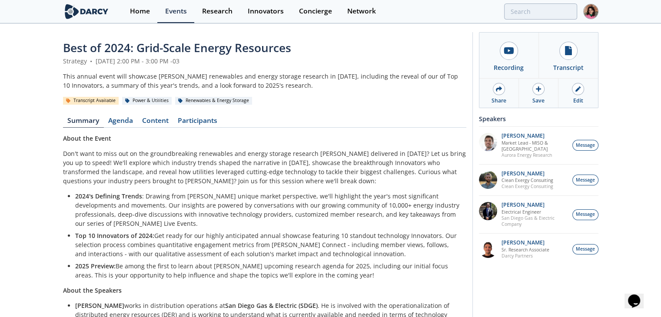
click at [488, 178] on img at bounding box center [488, 180] width 18 height 18
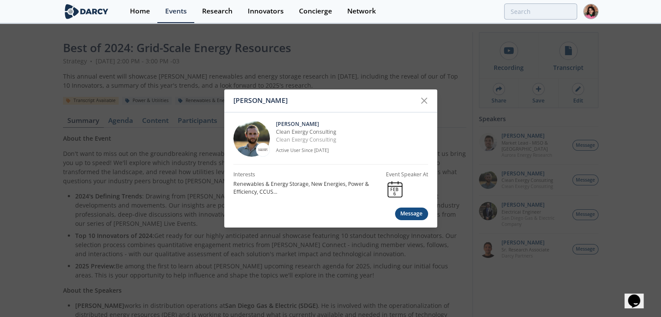
drag, startPoint x: 256, startPoint y: 154, endPoint x: 259, endPoint y: 149, distance: 6.2
click at [508, 284] on div "[PERSON_NAME] [PERSON_NAME] Clean Exergy Consulting Clean Exergy Consulting Act…" at bounding box center [330, 158] width 661 height 317
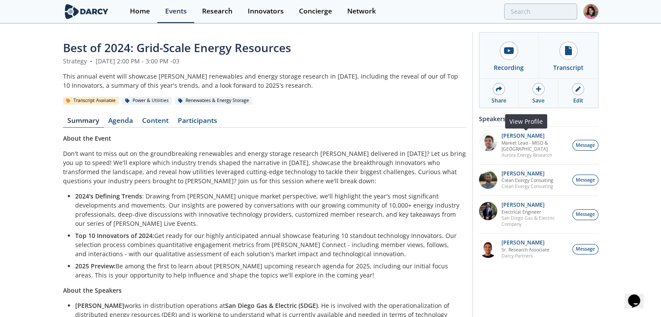
click at [493, 148] on img at bounding box center [488, 142] width 18 height 18
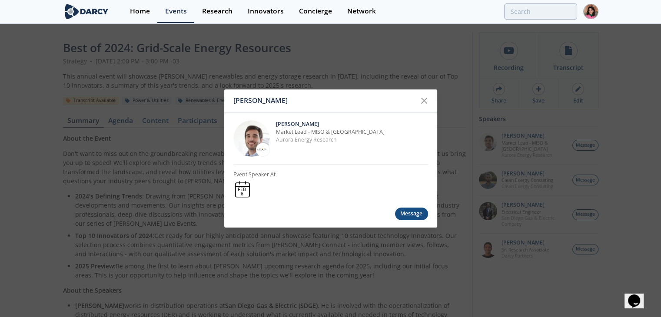
drag, startPoint x: 261, startPoint y: 164, endPoint x: 262, endPoint y: 149, distance: 15.2
click at [424, 278] on div "[PERSON_NAME] [PERSON_NAME] Market Lead - MISO & [GEOGRAPHIC_DATA] Aurora Energ…" at bounding box center [330, 158] width 661 height 317
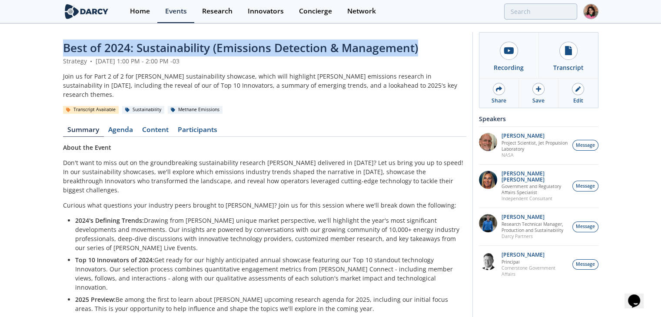
drag, startPoint x: 52, startPoint y: 53, endPoint x: 424, endPoint y: 47, distance: 372.3
click at [424, 47] on div "Best of 2024: Sustainability (Emissions Detection & Management) Strategy • [DAT…" at bounding box center [330, 291] width 661 height 535
copy span "Best of 2024: Sustainability (Emissions Detection & Management)"
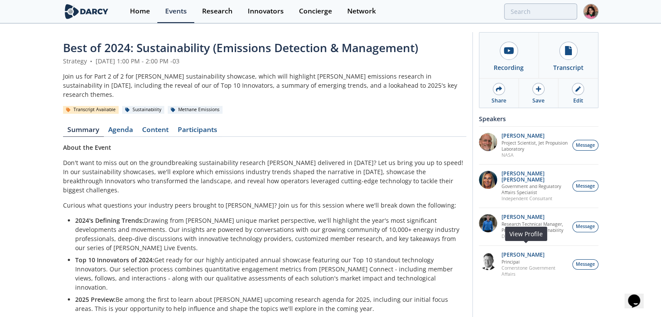
click at [526, 265] on p "Cornerstone Government Affairs" at bounding box center [534, 271] width 66 height 12
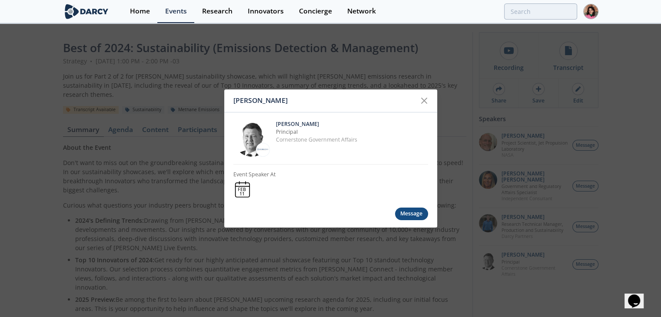
drag, startPoint x: 261, startPoint y: 148, endPoint x: 256, endPoint y: 152, distance: 5.8
drag, startPoint x: 256, startPoint y: 152, endPoint x: 230, endPoint y: 168, distance: 30.6
click at [230, 168] on div "[PERSON_NAME] Principal Cornerstone Government Affairs Event Speaker At [DATE] …" at bounding box center [330, 167] width 213 height 108
click at [503, 282] on div "[PERSON_NAME] [PERSON_NAME] Principal Cornerstone Government Affairs Event Spea…" at bounding box center [330, 158] width 661 height 317
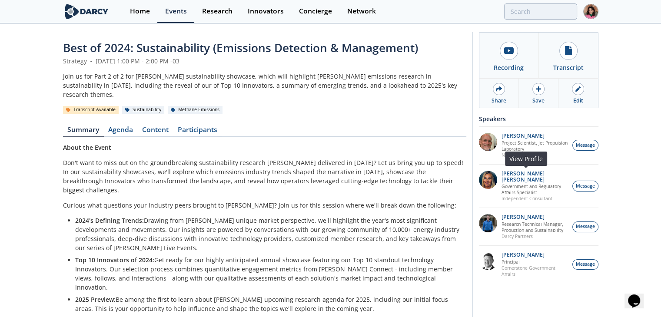
click at [487, 186] on img at bounding box center [488, 180] width 18 height 18
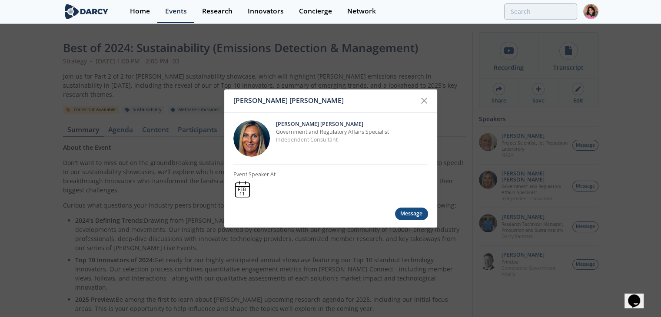
click at [516, 151] on div "[PERSON_NAME] [PERSON_NAME] O'[PERSON_NAME] Government and Regulatory Affairs S…" at bounding box center [330, 158] width 661 height 317
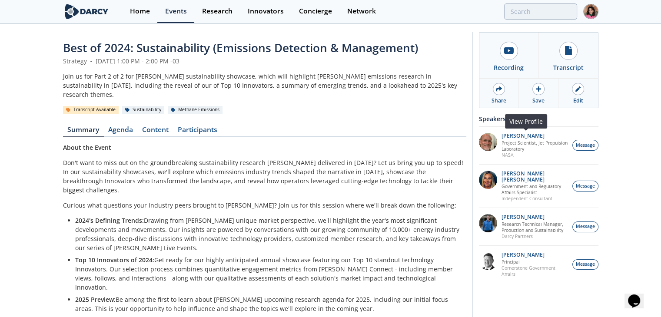
click at [490, 144] on img at bounding box center [488, 142] width 18 height 18
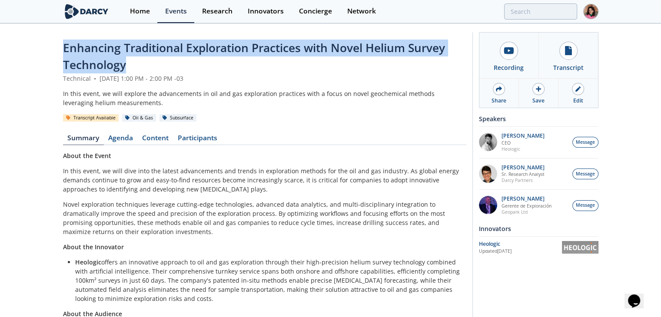
drag, startPoint x: 128, startPoint y: 68, endPoint x: 53, endPoint y: 40, distance: 80.1
click at [53, 40] on div "Enhancing Traditional Exploration Practices with Novel Helium Survey Technology…" at bounding box center [330, 194] width 661 height 340
copy span "Enhancing Traditional Exploration Practices with Novel Helium Survey Technology"
click at [552, 245] on div "Heologic" at bounding box center [520, 244] width 83 height 8
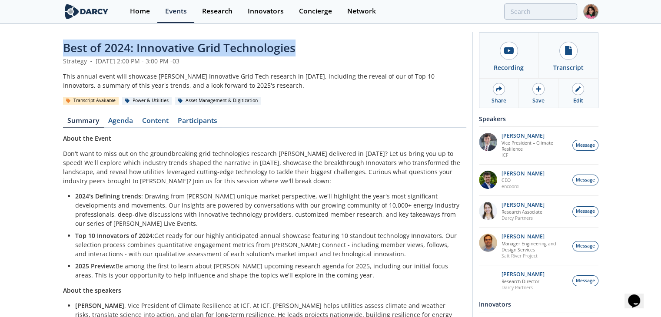
drag, startPoint x: 304, startPoint y: 50, endPoint x: 115, endPoint y: 48, distance: 189.0
click at [31, 46] on div "Best of 2024: Innovative Grid Technologies Strategy • [DATE] 2:00 PM - 3:00 PM …" at bounding box center [330, 217] width 661 height 386
copy span "Best of 2024: Innovative Grid Technologies"
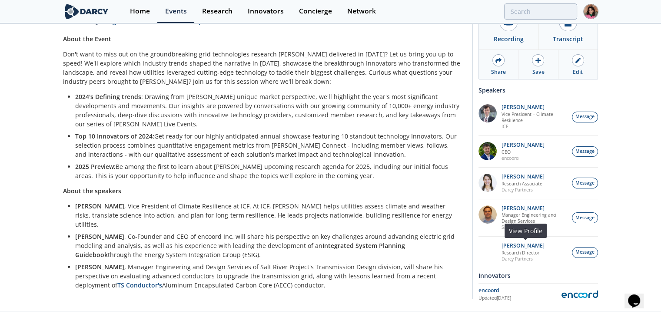
scroll to position [105, 0]
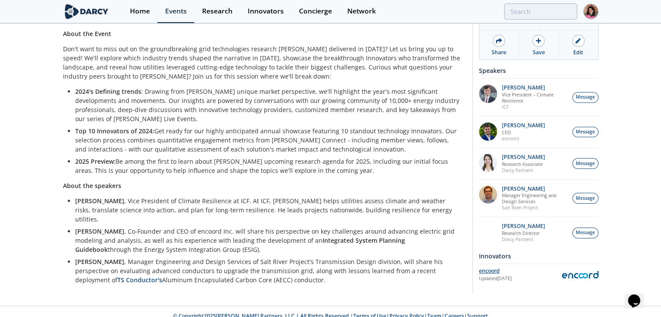
click at [507, 273] on div "encoord" at bounding box center [520, 271] width 83 height 8
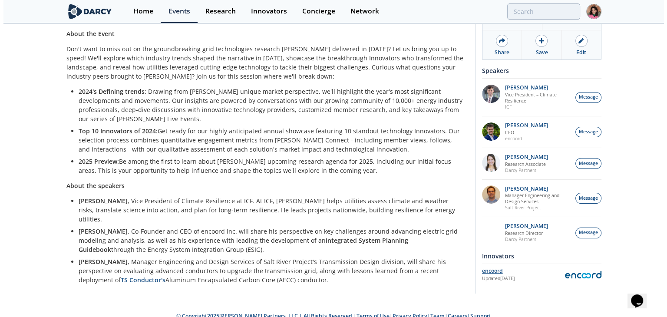
scroll to position [0, 0]
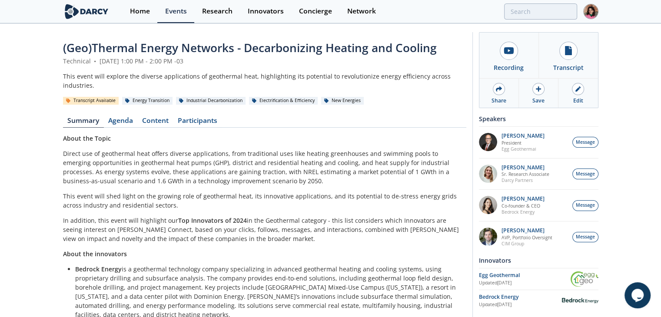
click at [158, 52] on span "(Geo)Thermal Energy Networks - Decarbonizing Heating and Cooling" at bounding box center [250, 48] width 374 height 16
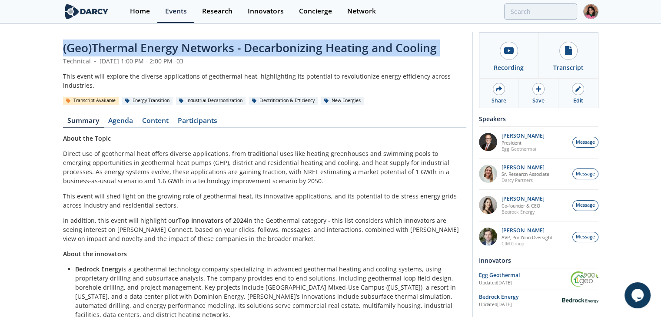
copy header "(Geo)Thermal Energy Networks - Decarbonizing Heating and Cooling"
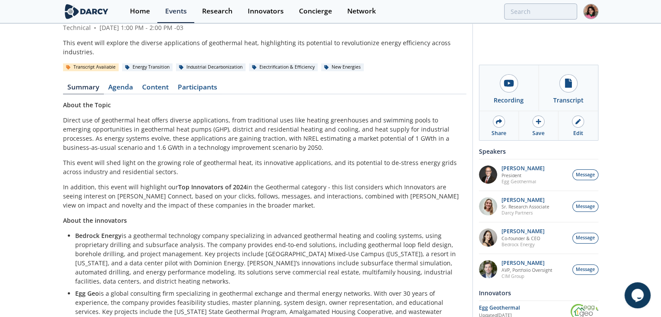
scroll to position [87, 0]
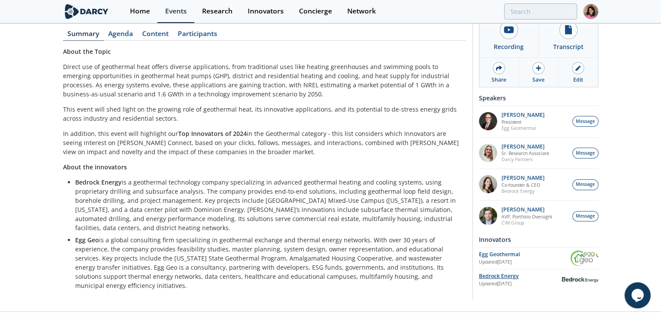
click at [500, 275] on div "Bedrock Energy" at bounding box center [520, 276] width 83 height 8
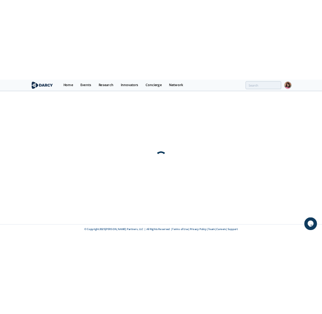
scroll to position [0, 0]
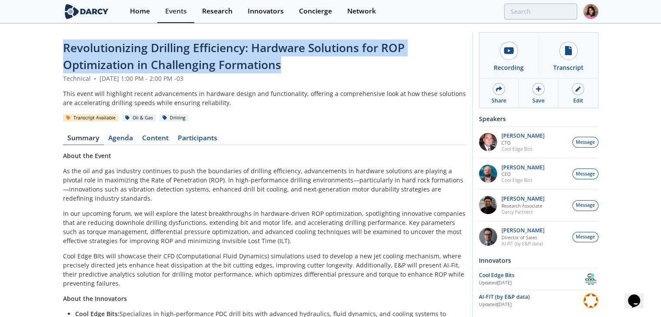
drag, startPoint x: 292, startPoint y: 67, endPoint x: 40, endPoint y: 36, distance: 253.4
click at [40, 36] on div "Revolutionizing Drilling Efficiency: Hardware Solutions for ROP Optimization in…" at bounding box center [330, 311] width 661 height 574
copy span "Revolutionizing Drilling Efficiency: Hardware Solutions for ROP Optimization in…"
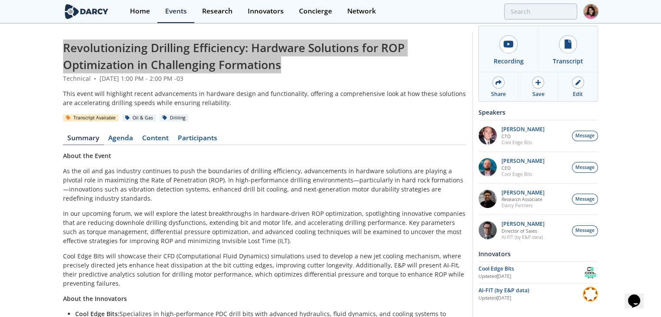
scroll to position [87, 0]
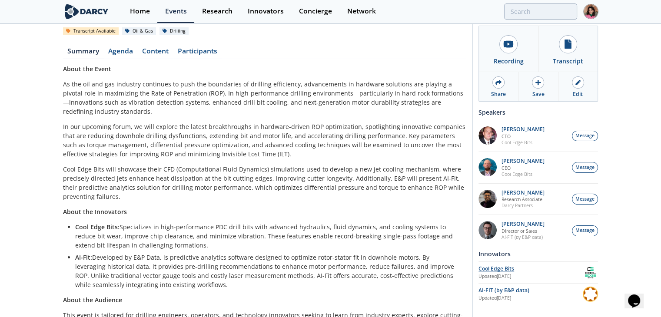
drag, startPoint x: 502, startPoint y: 273, endPoint x: 509, endPoint y: 266, distance: 10.4
click at [512, 295] on div "Updated [DATE]" at bounding box center [530, 298] width 104 height 7
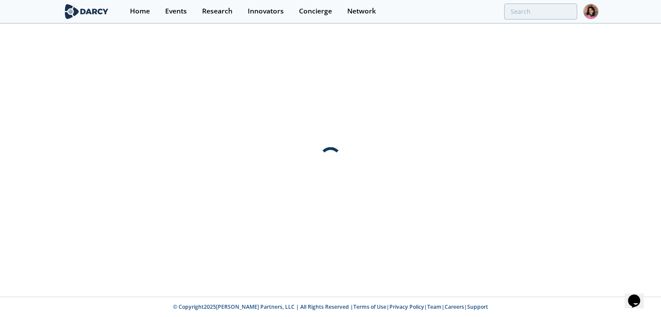
scroll to position [0, 0]
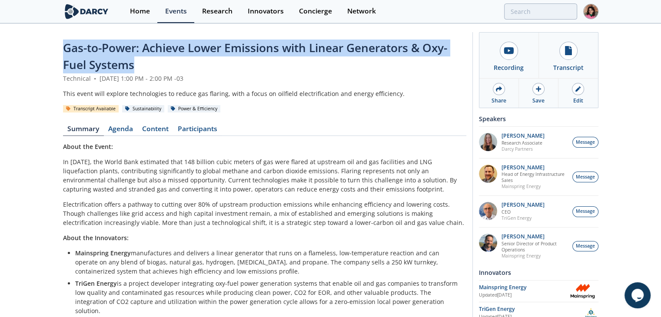
drag, startPoint x: 123, startPoint y: 62, endPoint x: 64, endPoint y: 45, distance: 61.9
click at [64, 45] on div "Gas-to-Power: Achieve Lower Emissions with Linear Generators & Oxy-Fuel Systems" at bounding box center [264, 57] width 403 height 34
copy span "Gas-to-Power: Achieve Lower Emissions with Linear Generators & Oxy-Fuel Systems"
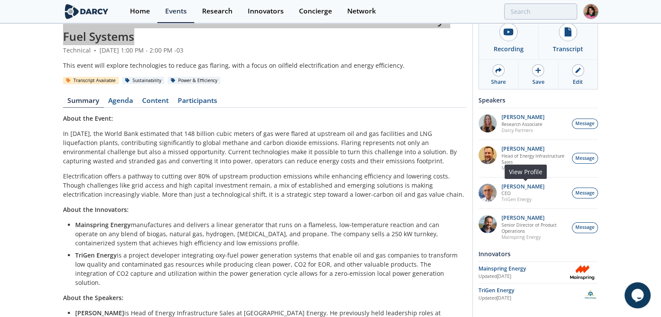
scroll to position [43, 0]
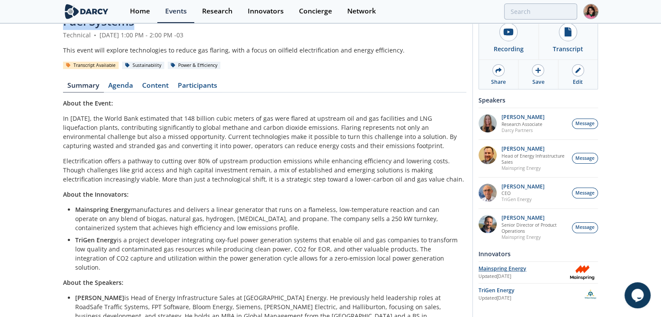
click at [494, 270] on div "Mainspring Energy" at bounding box center [522, 269] width 88 height 8
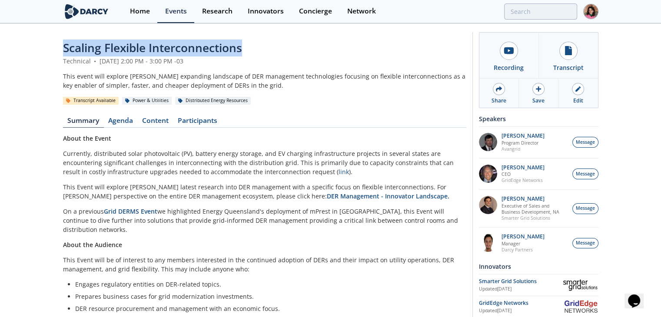
drag, startPoint x: 62, startPoint y: 47, endPoint x: 262, endPoint y: 43, distance: 200.3
click at [262, 43] on div "Scaling Flexible Interconnections Technical • February 27, 2025 2:00 PM - 3:00 …" at bounding box center [330, 270] width 661 height 493
copy span "Scaling Flexible Interconnections"
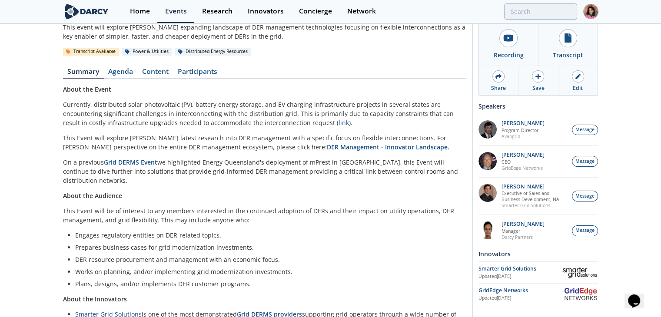
scroll to position [87, 0]
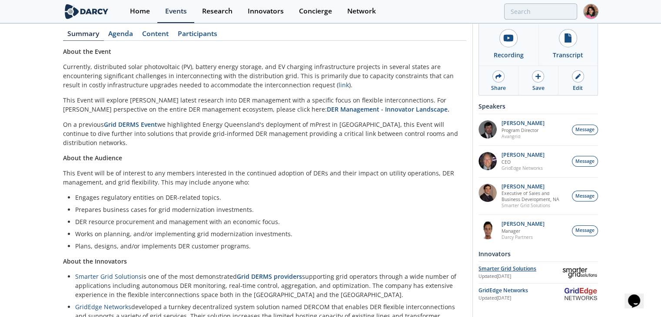
drag, startPoint x: 524, startPoint y: 264, endPoint x: 528, endPoint y: 268, distance: 5.2
click at [522, 295] on div "Updated Feb 3, 2025" at bounding box center [520, 298] width 85 height 7
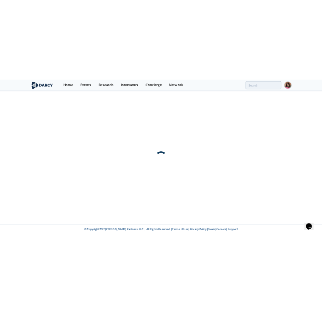
scroll to position [0, 0]
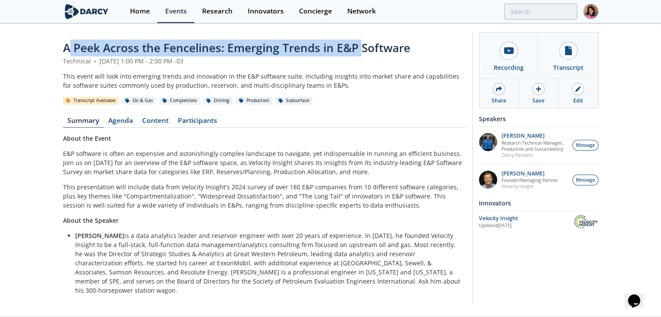
drag, startPoint x: 67, startPoint y: 44, endPoint x: 303, endPoint y: 51, distance: 236.0
click at [368, 42] on span "A Peek Across the Fencelines: Emerging Trends in E&P Software" at bounding box center [236, 48] width 347 height 16
click at [392, 40] on span "A Peek Across the Fencelines: Emerging Trends in E&P Software" at bounding box center [236, 48] width 347 height 16
drag, startPoint x: 303, startPoint y: 51, endPoint x: 56, endPoint y: 25, distance: 247.7
click at [56, 25] on div "A Peek Across the Fencelines: Emerging Trends in E&P Software Technical • March…" at bounding box center [330, 170] width 661 height 292
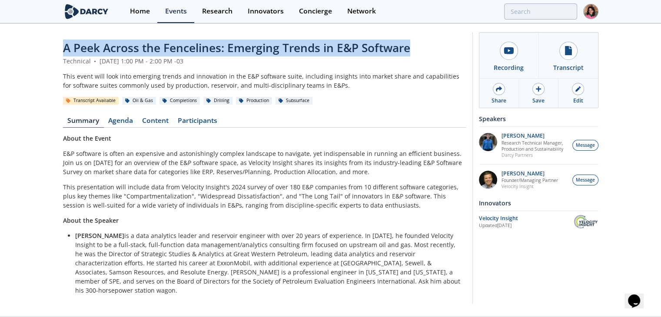
copy span "A Peek Across the Fencelines: Emerging Trends in E&P Software"
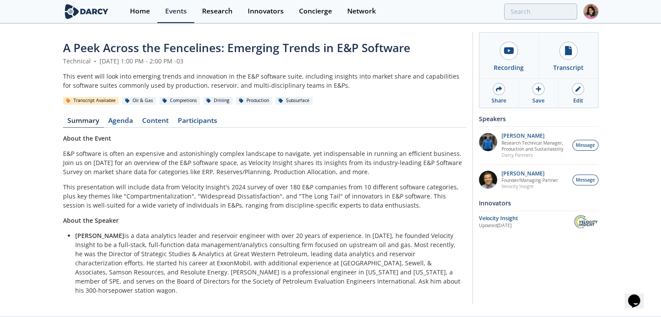
click at [511, 232] on div "Recording Transcript Watch the Event Recording with Interative Transcripts Shar…" at bounding box center [535, 168] width 126 height 272
click at [512, 226] on div "Updated Mar 5, 2025" at bounding box center [526, 225] width 95 height 7
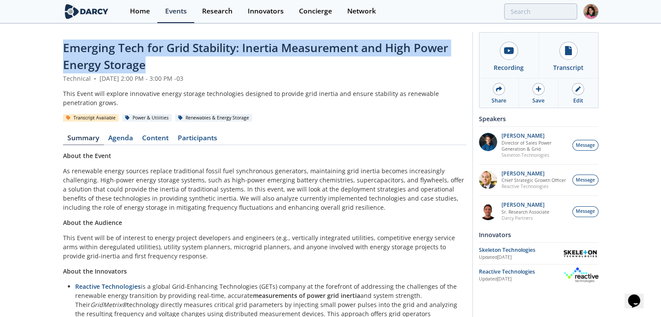
drag, startPoint x: 156, startPoint y: 61, endPoint x: 211, endPoint y: 59, distance: 54.3
click at [42, 39] on div "Emerging Tech for Grid Stability: Inertia Measurement and High Power Energy Sto…" at bounding box center [330, 233] width 661 height 419
copy span "Emerging Tech for Grid Stability: Inertia Measurement and High Power Energy Sto…"
click at [497, 269] on div "Reactive Technologies" at bounding box center [522, 272] width 86 height 8
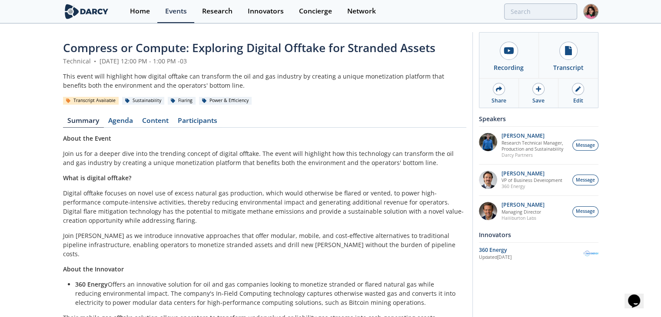
click at [321, 50] on span "Compress or Compute: Exploring Digital Offtake for Stranded Assets" at bounding box center [249, 48] width 372 height 16
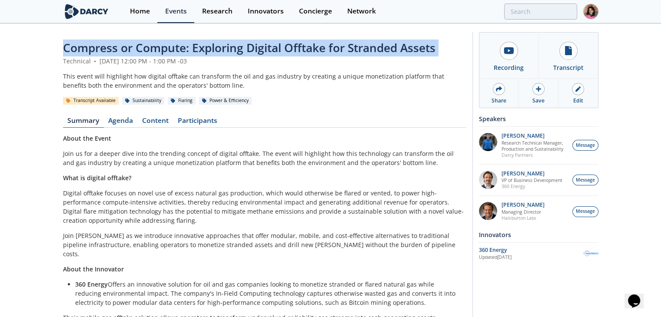
click at [321, 50] on span "Compress or Compute: Exploring Digital Offtake for Stranded Assets" at bounding box center [249, 48] width 372 height 16
copy header "Compress or Compute: Exploring Digital Offtake for Stranded Assets"
click at [498, 252] on div "360 Energy" at bounding box center [531, 250] width 104 height 8
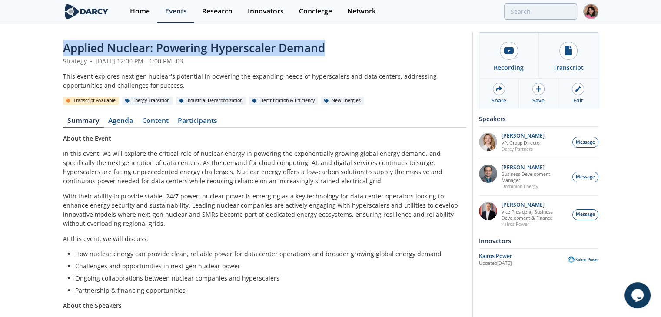
drag, startPoint x: 343, startPoint y: 40, endPoint x: 47, endPoint y: 45, distance: 296.3
click at [47, 45] on div "Applied Nuclear: Powering Hyperscaler Demand Strategy • [DATE] 12:00 PM - 1:00 …" at bounding box center [330, 305] width 661 height 563
copy span "Applied Nuclear: Powering Hyperscaler Demand"
click at [528, 266] on div "Updated [DATE]" at bounding box center [523, 263] width 89 height 7
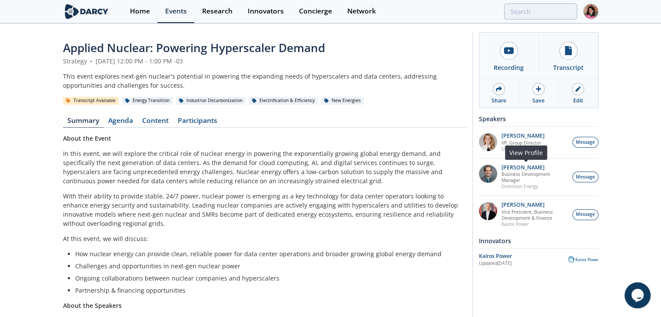
click at [529, 188] on p "Dominion Energy" at bounding box center [534, 186] width 66 height 6
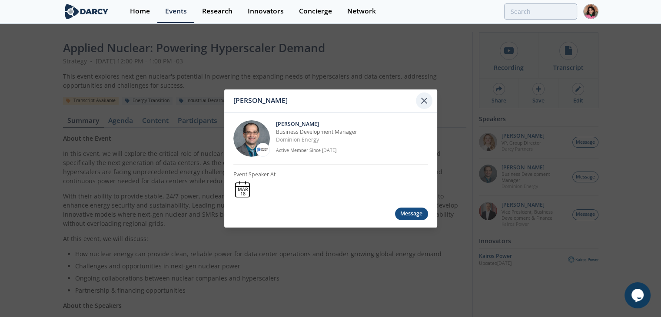
click at [424, 96] on icon at bounding box center [424, 101] width 10 height 10
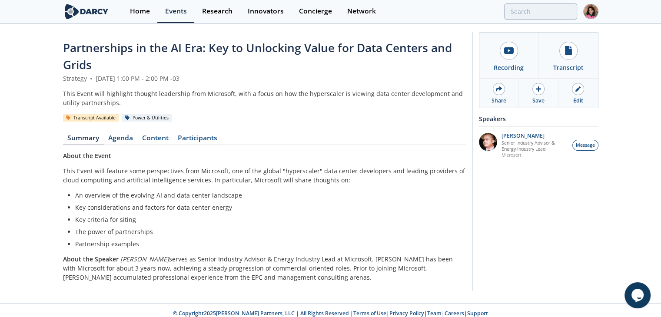
click at [212, 132] on div "Partnerships in the AI Era: Key to Unlocking Value for Data Centers and Grids S…" at bounding box center [264, 164] width 403 height 248
click at [220, 138] on link "Participants" at bounding box center [197, 140] width 49 height 10
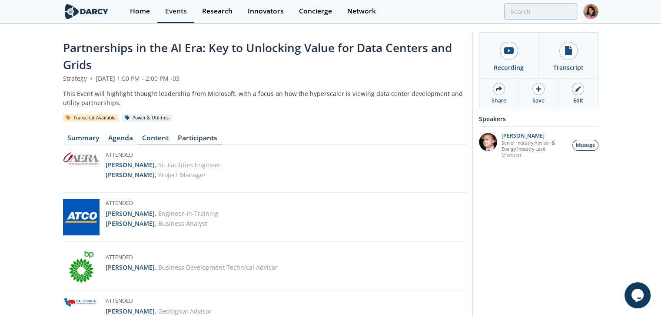
click at [141, 139] on link "Content" at bounding box center [156, 140] width 36 height 10
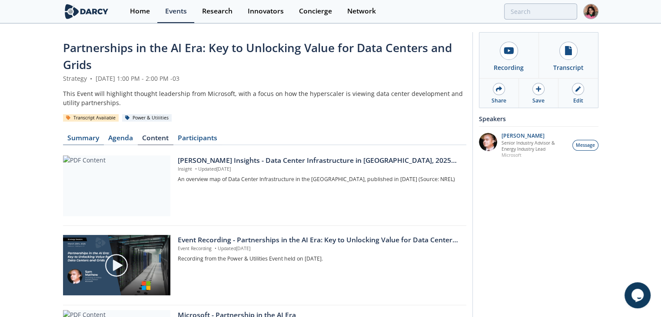
click at [81, 138] on link "Summary" at bounding box center [83, 140] width 41 height 10
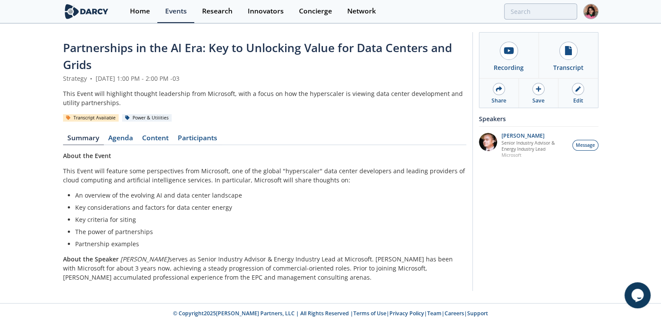
click at [86, 70] on span "Partnerships in the AI Era: Key to Unlocking Value for Data Centers and Grids" at bounding box center [257, 56] width 389 height 33
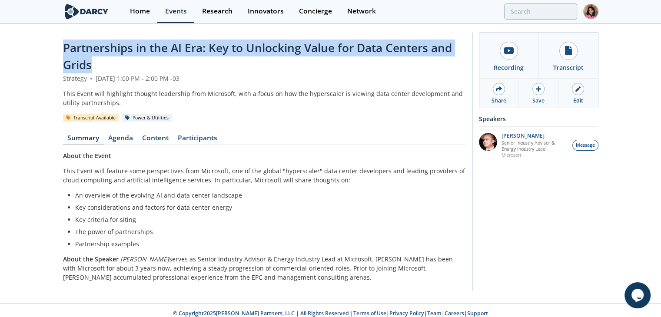
drag, startPoint x: 101, startPoint y: 61, endPoint x: 60, endPoint y: 45, distance: 43.5
click at [60, 45] on div "Partnerships in the AI Era: Key to Unlocking Value for Data Centers and Grids S…" at bounding box center [330, 163] width 661 height 279
copy span "Partnerships in the AI Era: Key to Unlocking Value for Data Centers and Grids"
click at [493, 146] on img at bounding box center [488, 142] width 18 height 18
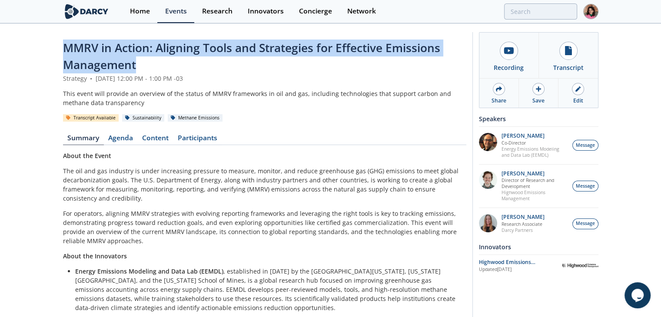
drag, startPoint x: 142, startPoint y: 63, endPoint x: 20, endPoint y: 37, distance: 124.9
click at [20, 37] on div "MMRV in Action: Aligning Tools and Strategies for Effective Emissions Managemen…" at bounding box center [330, 261] width 661 height 474
copy span "MMRV in Action: Aligning Tools and Strategies for Effective Emissions Management"
click at [502, 259] on div "Highwood Emissions Management" at bounding box center [520, 262] width 83 height 8
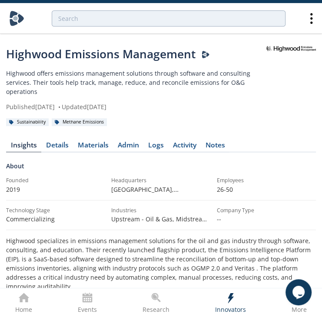
drag, startPoint x: 281, startPoint y: 52, endPoint x: 288, endPoint y: 52, distance: 7.4
click at [288, 52] on div at bounding box center [291, 79] width 50 height 66
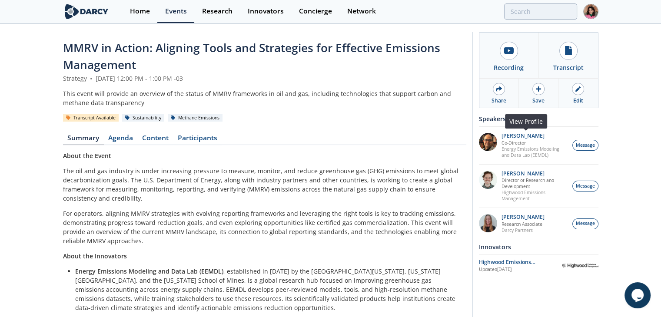
click at [517, 150] on p "Energy Emissions Modeling and Data Lab (EEMDL)" at bounding box center [534, 152] width 66 height 12
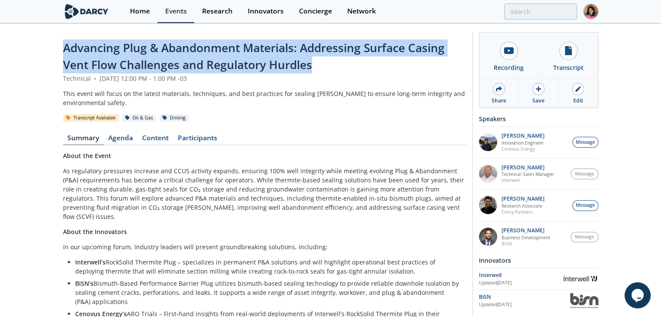
drag, startPoint x: 246, startPoint y: 63, endPoint x: 202, endPoint y: 125, distance: 76.1
click div "Advancing Plug & Abandonment Materials: Addressing Surface Casing Vent Flow Cha…"
copy span "Advancing Plug & Abandonment Materials: Addressing Surface Casing Vent Flow Cha…"
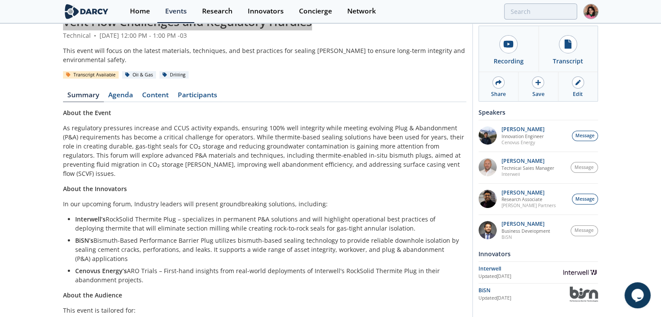
scroll to position [43, 0]
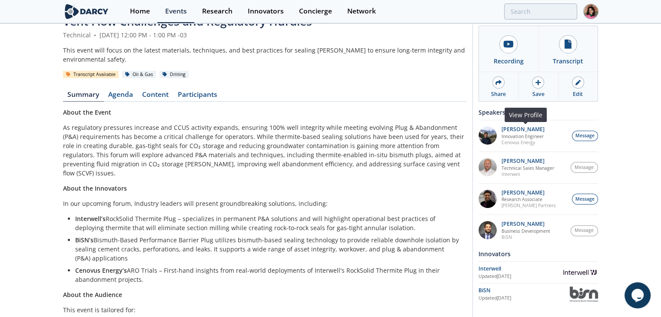
click p "Cenovus Energy"
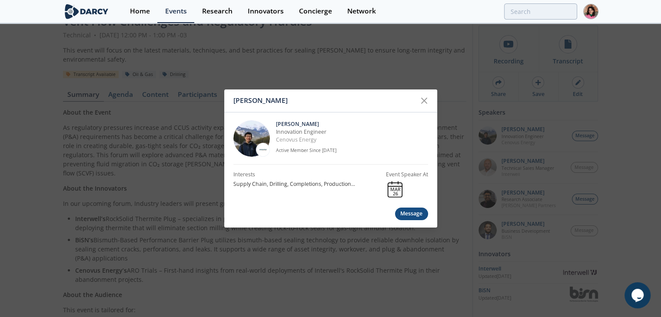
click div "Jimmy Jiang Jimmy Jiang Innovation Engineer Cenovus Energy Active Member Since …"
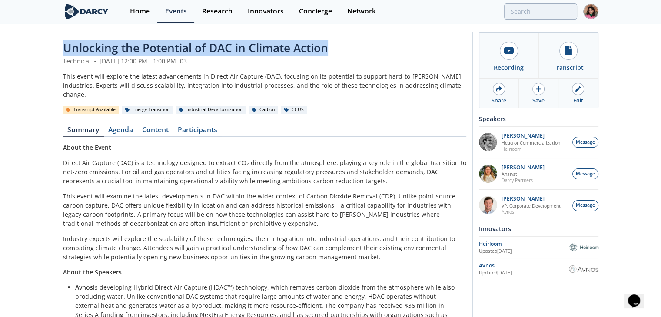
drag, startPoint x: 342, startPoint y: 39, endPoint x: 73, endPoint y: 43, distance: 268.9
click at [57, 40] on div "Unlocking the Potential of DAC in Climate Action Technical • [DATE] 12:00 PM - …" at bounding box center [330, 276] width 661 height 505
copy span "Unlocking the Potential of DAC in Climate Action"
click at [493, 246] on div "Heirloom" at bounding box center [524, 244] width 90 height 8
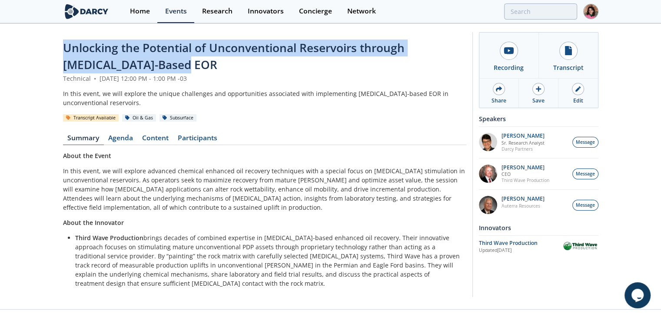
drag, startPoint x: 205, startPoint y: 65, endPoint x: 35, endPoint y: 35, distance: 172.5
click at [35, 35] on div "Unlocking the Potential of Unconventional Reservoirs through [MEDICAL_DATA]-Bas…" at bounding box center [330, 166] width 661 height 285
copy span "Unlocking the Potential of Unconventional Reservoirs through [MEDICAL_DATA]-Bas…"
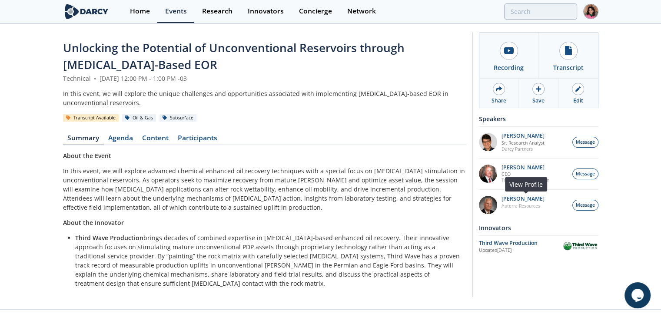
click at [520, 203] on p "Auterra Resources" at bounding box center [522, 206] width 43 height 6
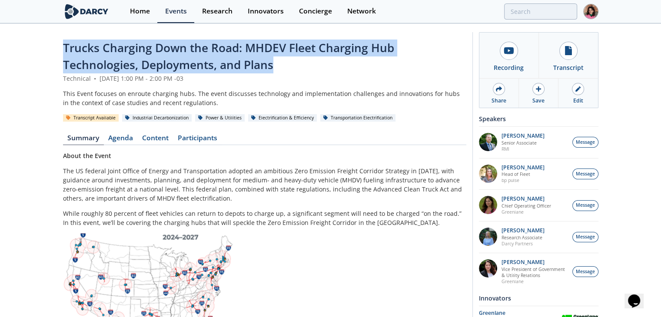
drag, startPoint x: 283, startPoint y: 65, endPoint x: 62, endPoint y: 38, distance: 223.2
copy span "Trucks Charging Down the Road: MHDEV Fleet Charging Hub Technologies, Deploymen…"
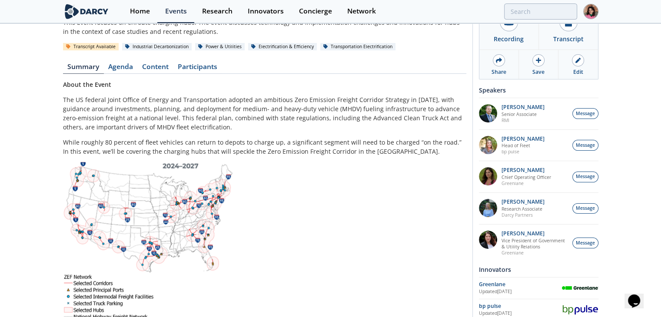
scroll to position [87, 0]
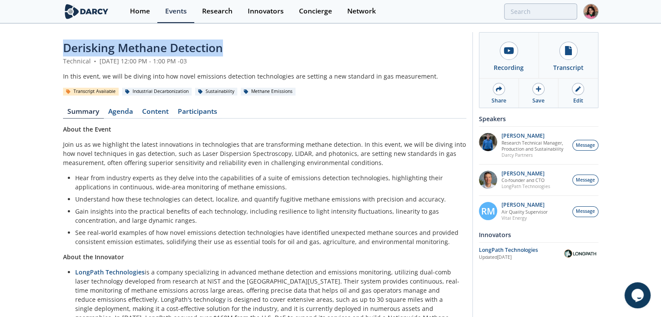
drag, startPoint x: 248, startPoint y: 53, endPoint x: 47, endPoint y: 44, distance: 201.3
click at [47, 43] on div "Derisking Methane Detection Technical • [DATE] 12:00 PM - 1:00 PM -03 In this e…" at bounding box center [330, 188] width 661 height 328
copy span "Derisking Methane Detection"
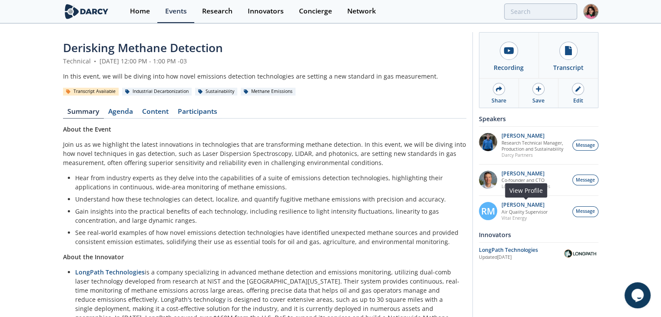
click at [521, 212] on p "Air Quality Supervisor" at bounding box center [524, 212] width 46 height 6
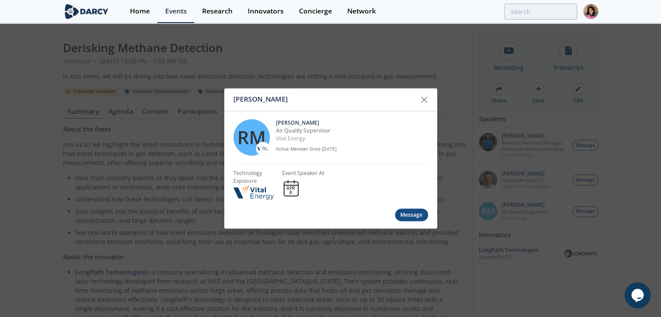
drag, startPoint x: 260, startPoint y: 164, endPoint x: 259, endPoint y: 152, distance: 12.6
drag, startPoint x: 259, startPoint y: 152, endPoint x: 249, endPoint y: 185, distance: 35.3
drag, startPoint x: 249, startPoint y: 185, endPoint x: 243, endPoint y: 196, distance: 12.1
click at [426, 106] on div at bounding box center [424, 99] width 17 height 17
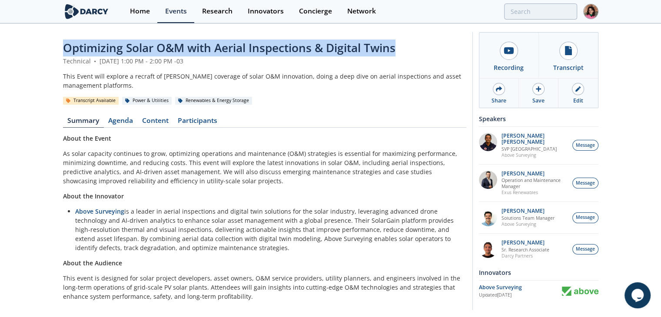
drag, startPoint x: 167, startPoint y: 46, endPoint x: 410, endPoint y: 43, distance: 242.4
click at [410, 43] on div "Optimizing Solar O&M with Aerial Inspections & Digital Twins Technical • [DATE]…" at bounding box center [330, 173] width 661 height 298
